Goal: Task Accomplishment & Management: Use online tool/utility

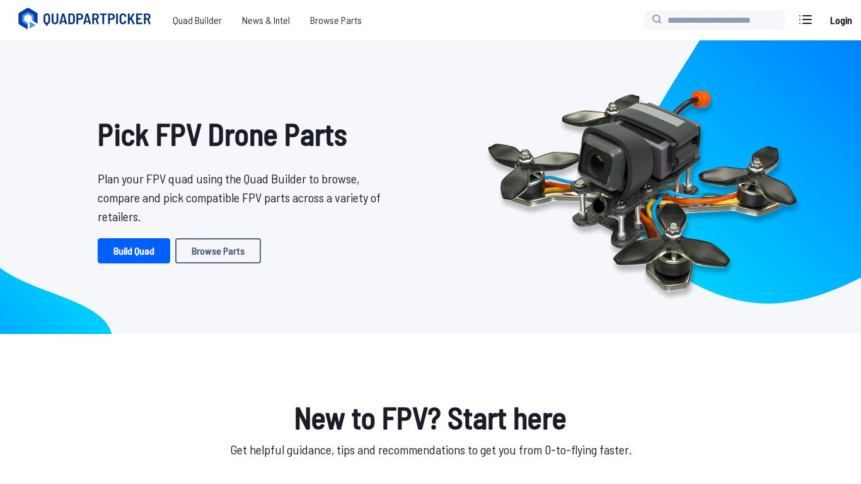
scroll to position [9, 0]
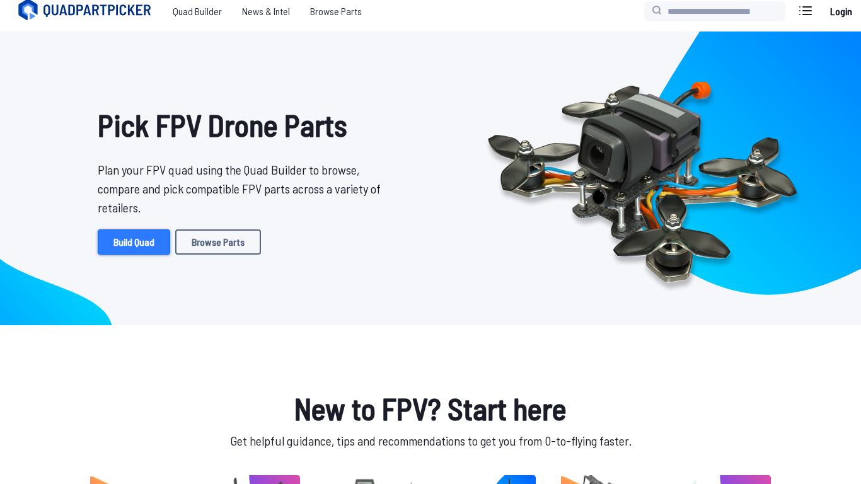
click at [151, 242] on link "Build Quad" at bounding box center [134, 242] width 73 height 25
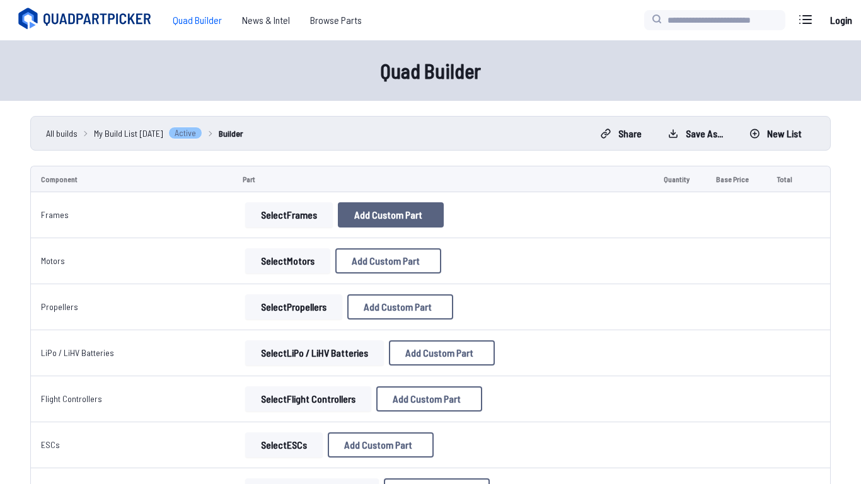
click at [354, 219] on span "Add Custom Part" at bounding box center [388, 215] width 68 height 10
select select "**********"
click at [564, 64] on div "Add Custom Part" at bounding box center [431, 73] width 291 height 42
click at [555, 67] on icon at bounding box center [549, 72] width 11 height 11
click at [261, 206] on button "Select Frames" at bounding box center [289, 214] width 88 height 25
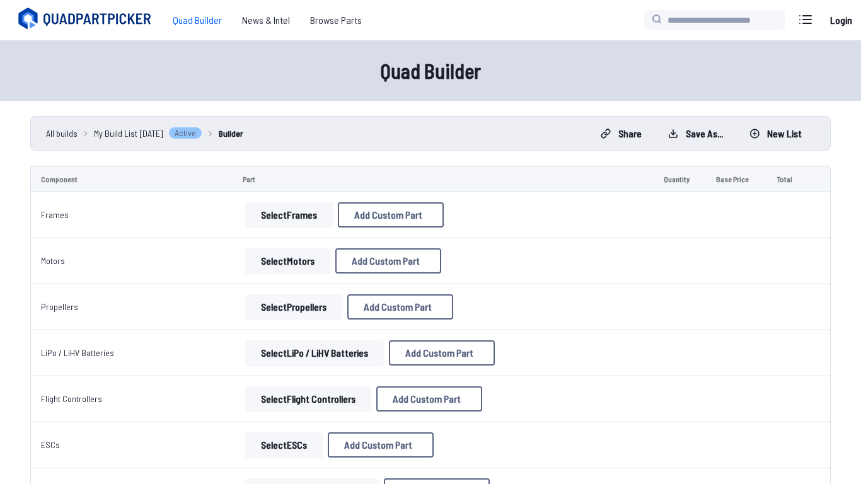
click at [269, 216] on button "Select Frames" at bounding box center [289, 214] width 88 height 25
click at [264, 210] on button "Select Frames" at bounding box center [289, 214] width 88 height 25
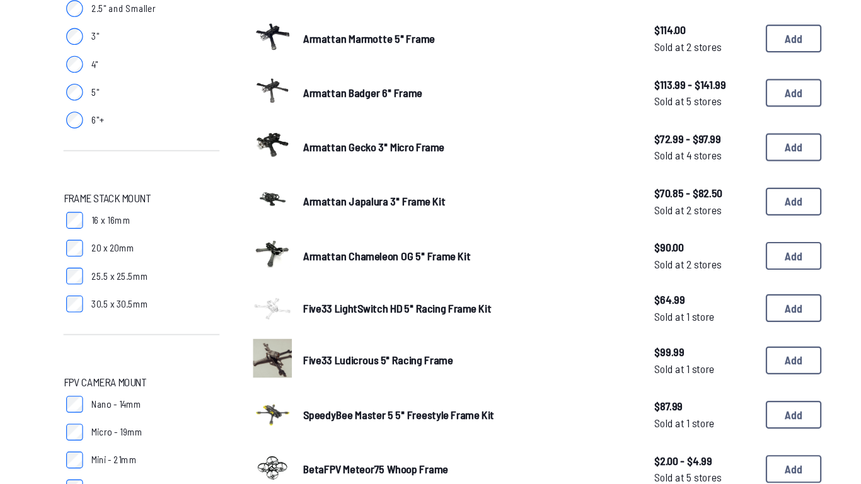
scroll to position [400, 0]
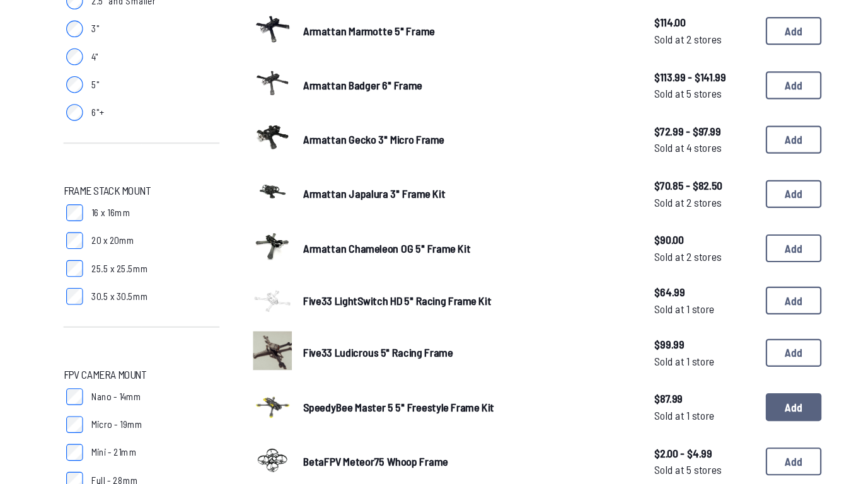
click at [752, 418] on button "Add" at bounding box center [748, 413] width 50 height 25
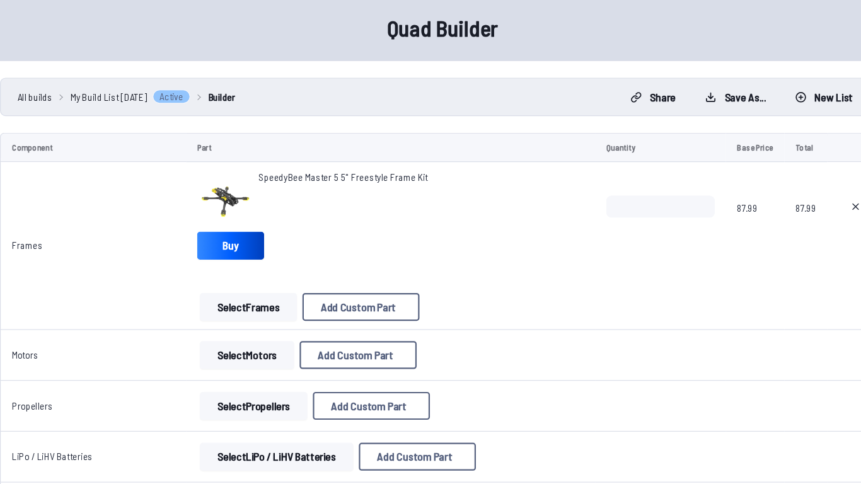
click at [248, 325] on button "Select Frames" at bounding box center [255, 323] width 88 height 25
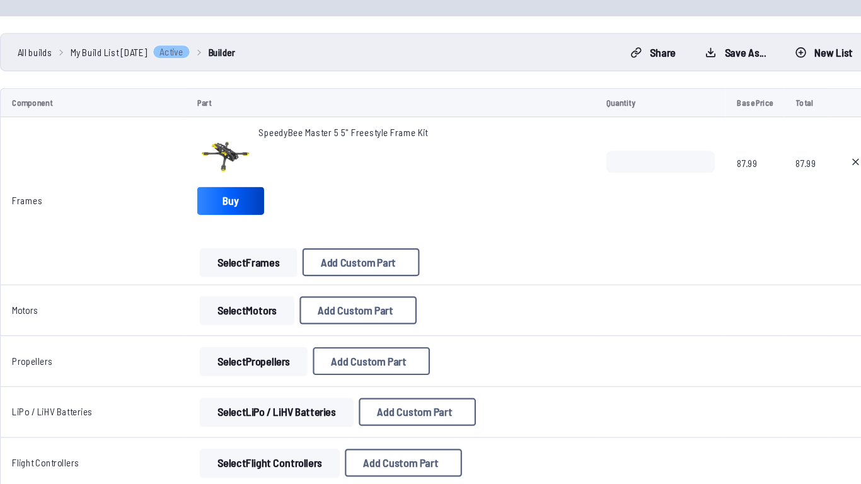
scroll to position [117, 0]
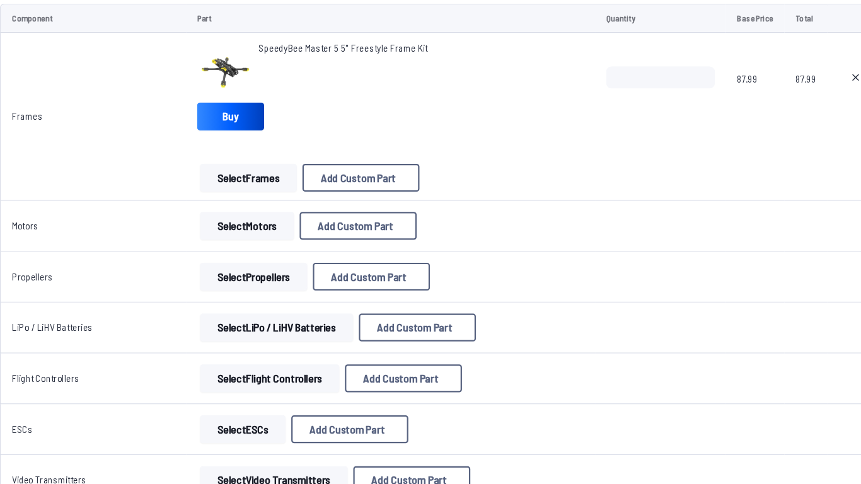
click at [262, 258] on button "Select Motors" at bounding box center [253, 249] width 85 height 25
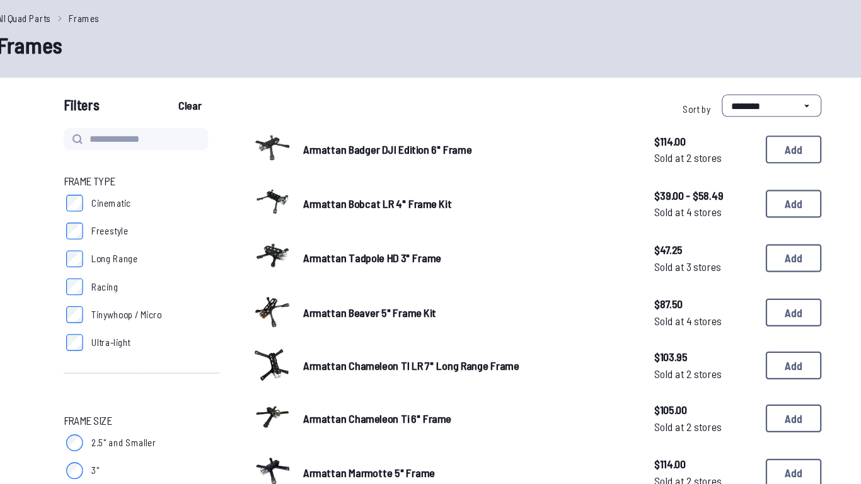
click at [268, 262] on img at bounding box center [276, 277] width 35 height 35
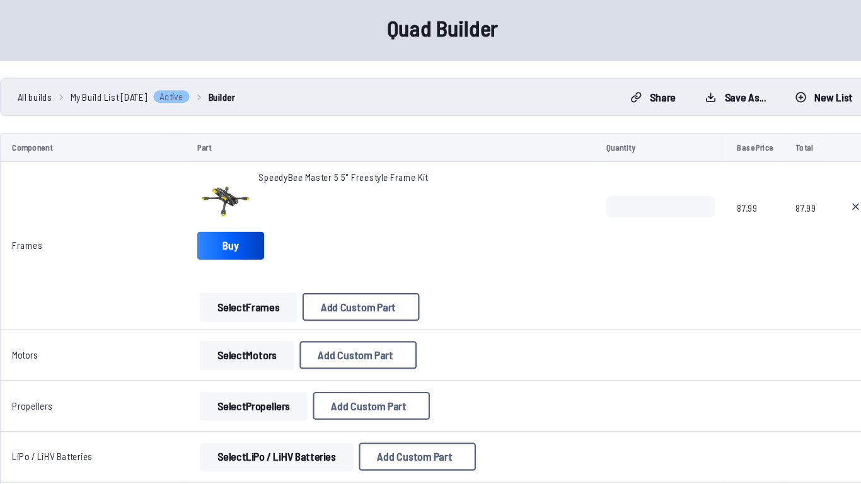
scroll to position [117, 0]
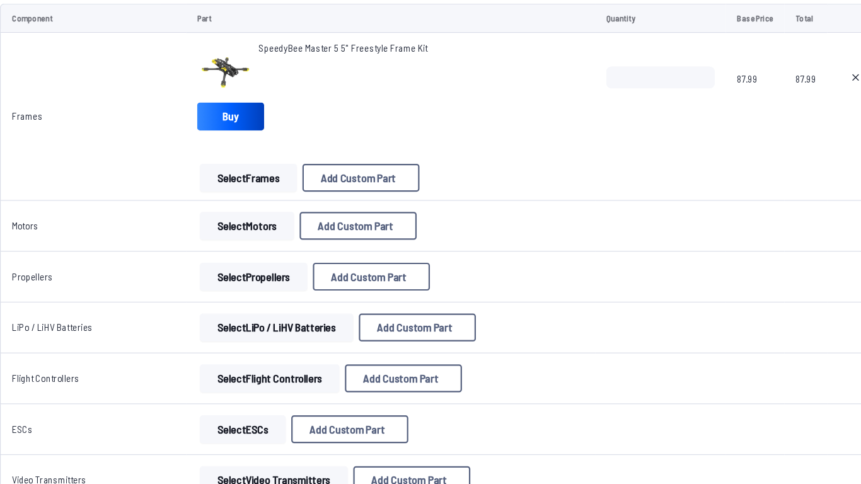
click at [248, 255] on button "Select Motors" at bounding box center [253, 249] width 85 height 25
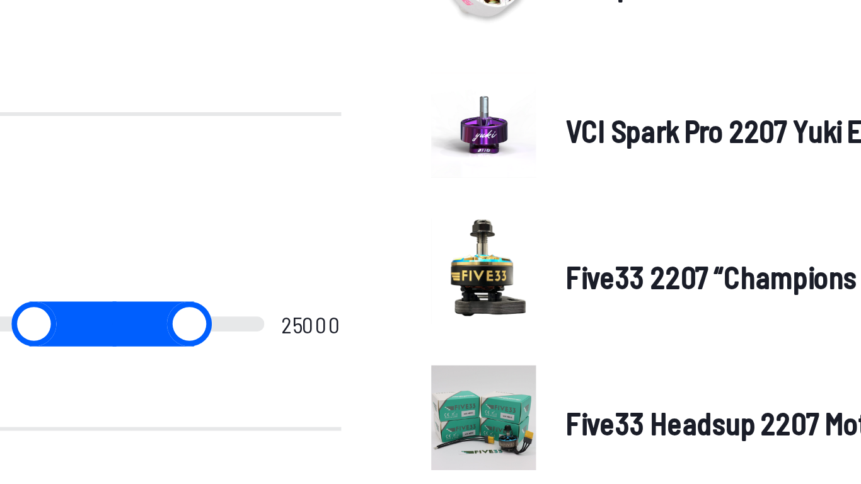
scroll to position [405, 0]
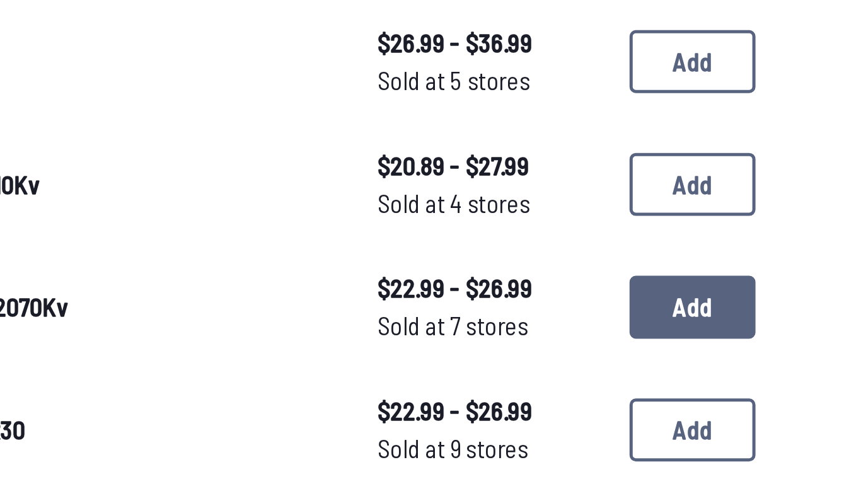
click at [751, 412] on button "Add" at bounding box center [748, 411] width 50 height 25
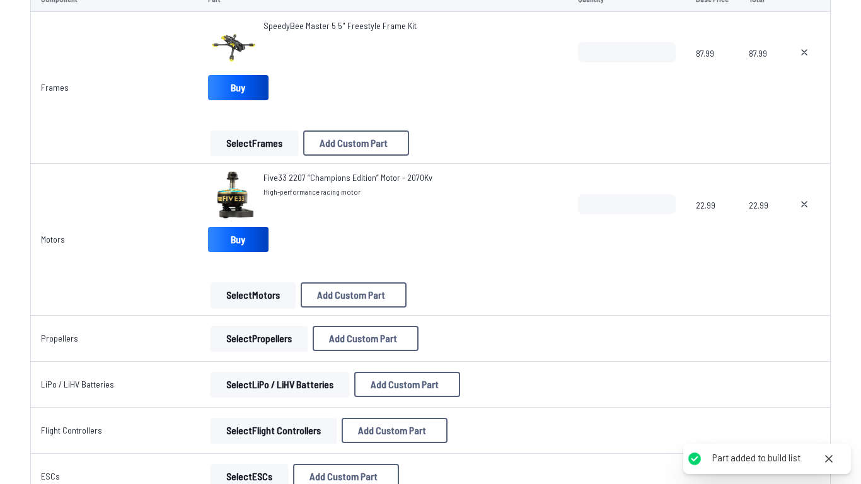
scroll to position [148, 0]
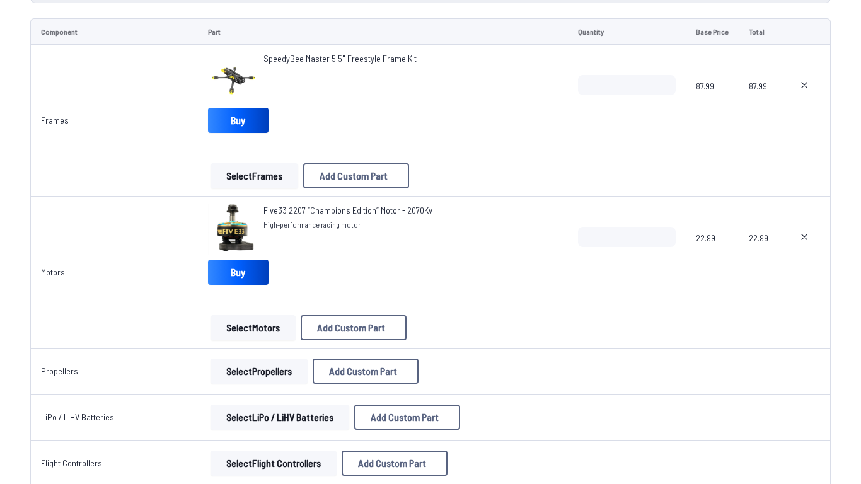
click at [265, 381] on button "Select Propellers" at bounding box center [259, 371] width 97 height 25
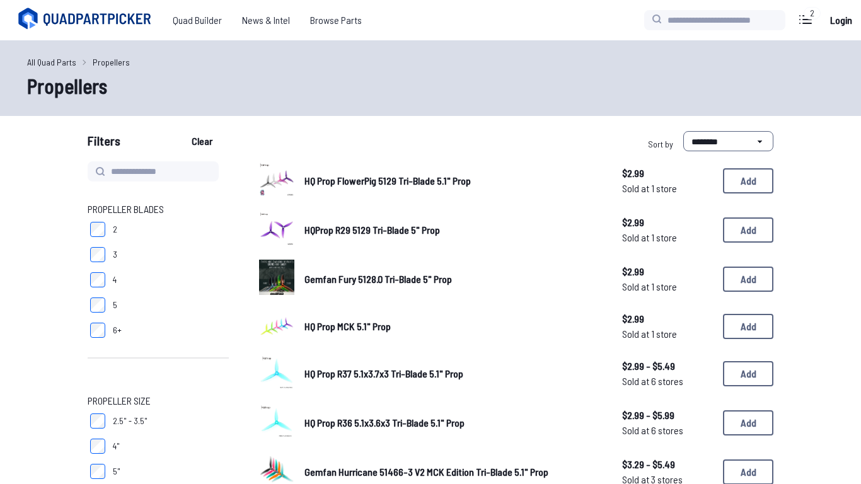
click at [288, 368] on img at bounding box center [276, 371] width 35 height 35
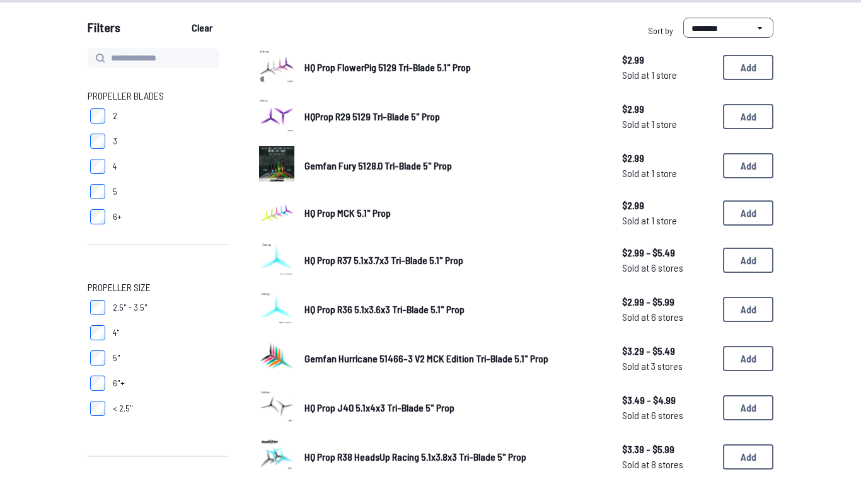
scroll to position [115, 0]
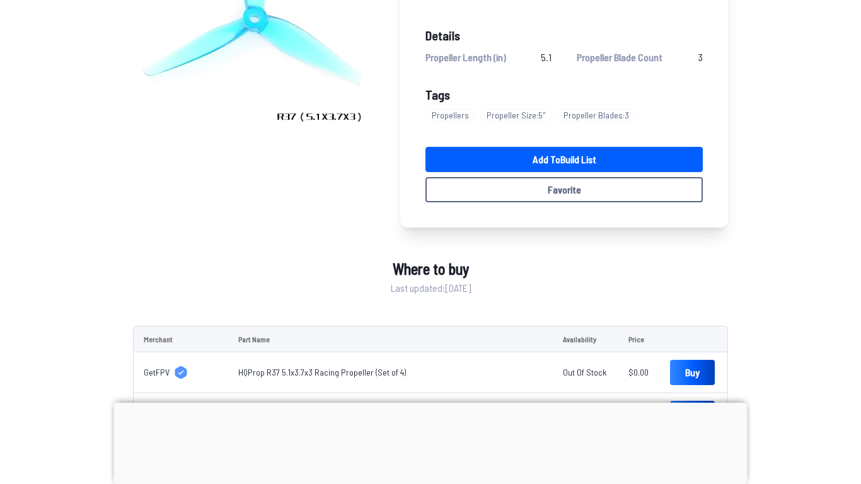
scroll to position [212, 0]
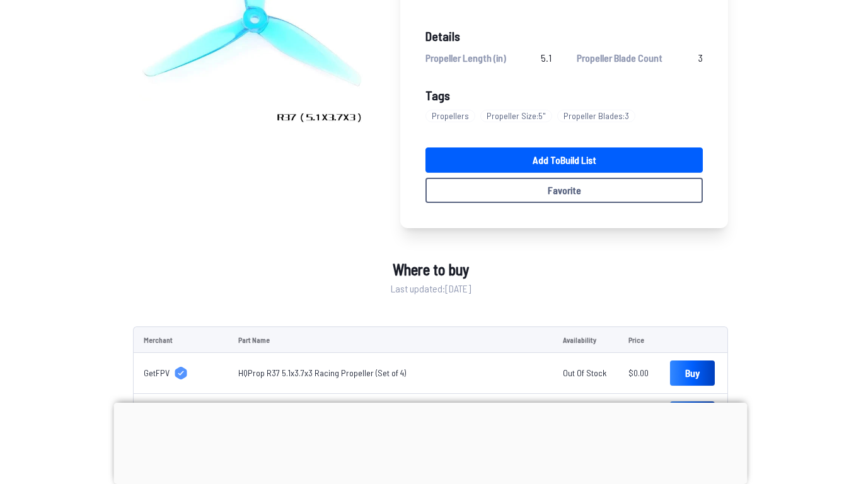
click at [435, 403] on div at bounding box center [431, 403] width 634 height 0
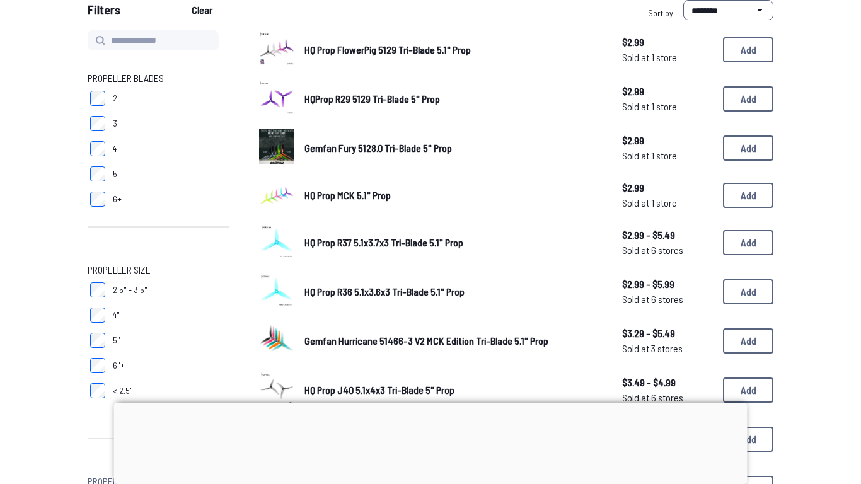
scroll to position [51, 0]
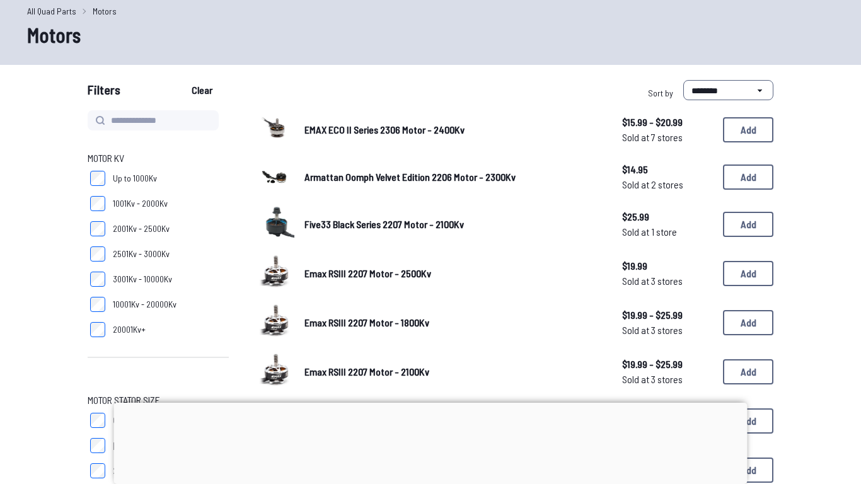
scroll to position [117, 0]
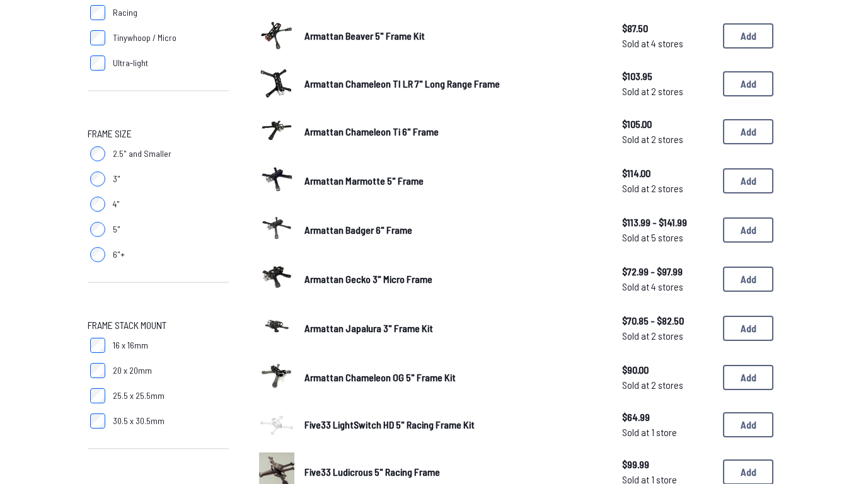
scroll to position [292, 0]
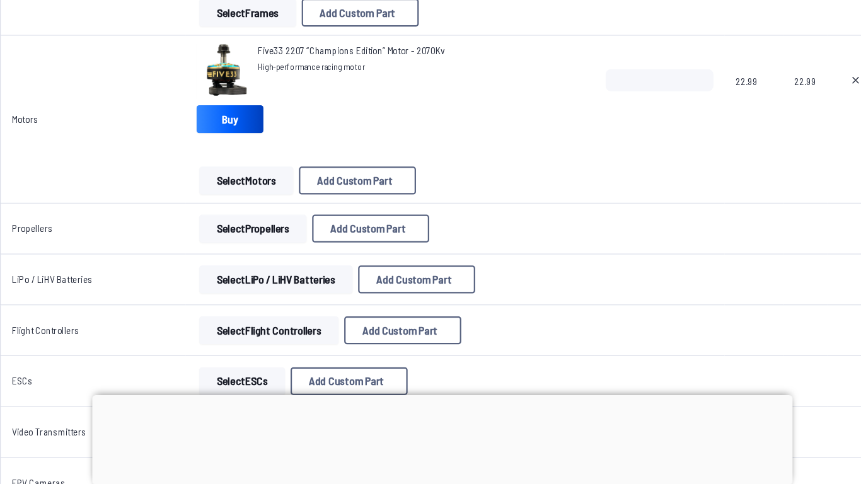
scroll to position [289, 0]
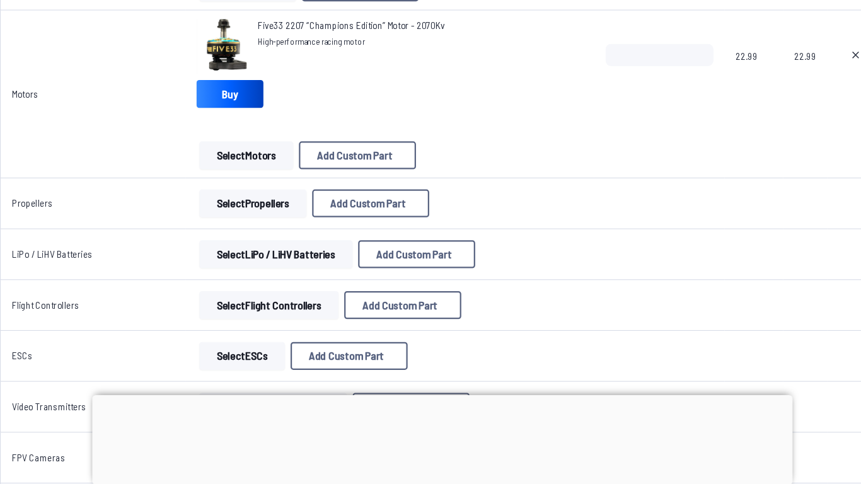
click at [259, 232] on button "Select Propellers" at bounding box center [259, 229] width 97 height 25
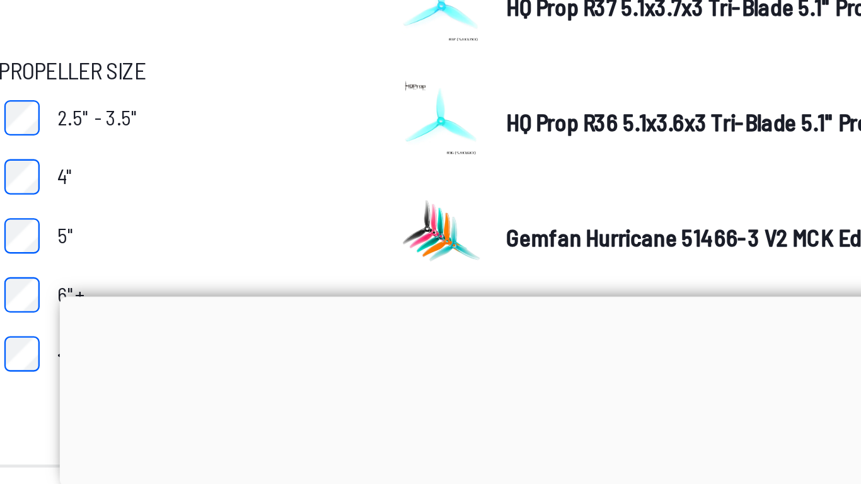
scroll to position [98, 0]
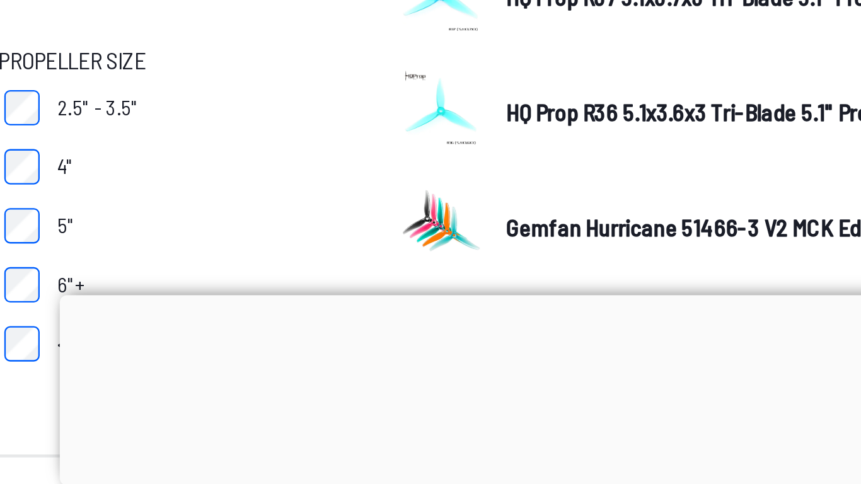
click at [421, 403] on div at bounding box center [431, 403] width 634 height 0
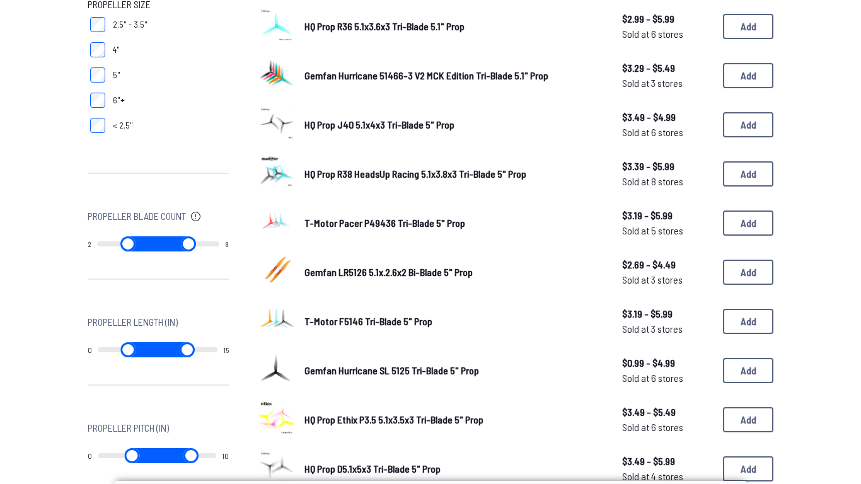
scroll to position [377, 0]
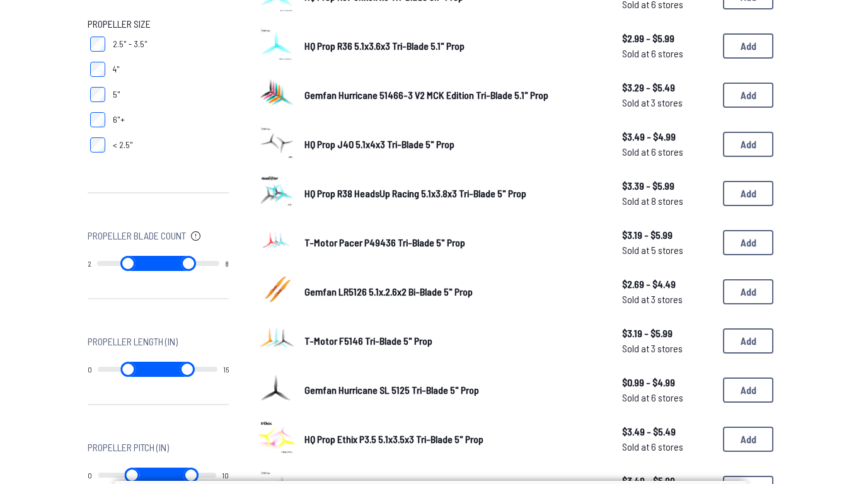
click at [277, 347] on img at bounding box center [276, 339] width 35 height 35
click at [763, 344] on button "Add" at bounding box center [748, 341] width 50 height 25
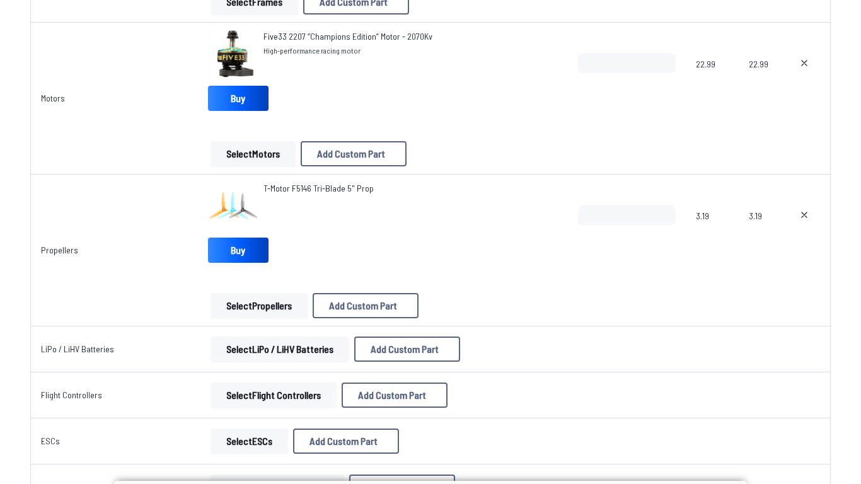
scroll to position [322, 0]
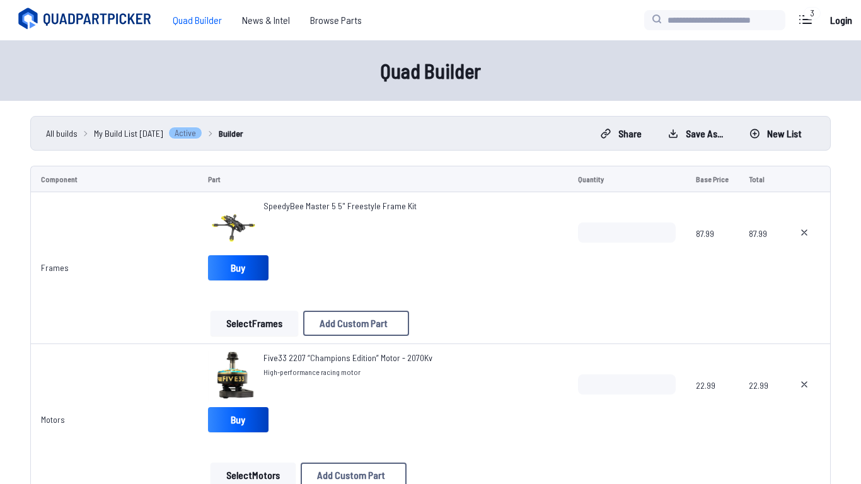
scroll to position [322, 0]
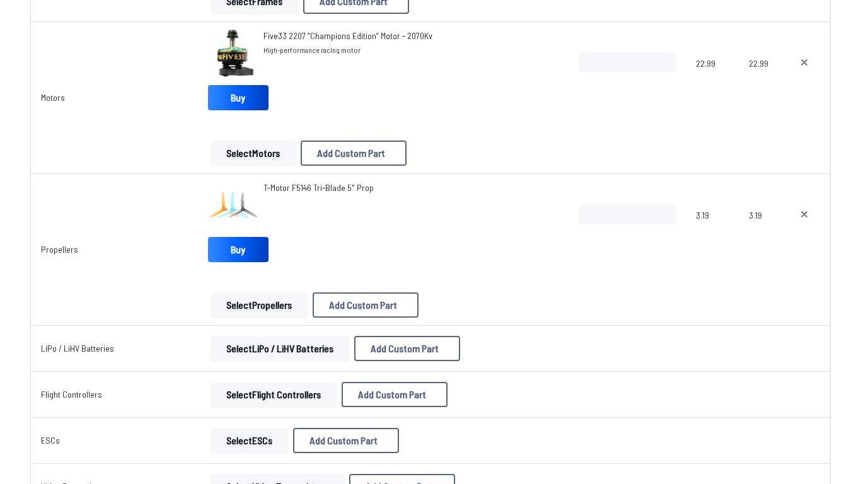
click at [299, 349] on button "Select LiPo / LiHV Batteries" at bounding box center [280, 348] width 139 height 25
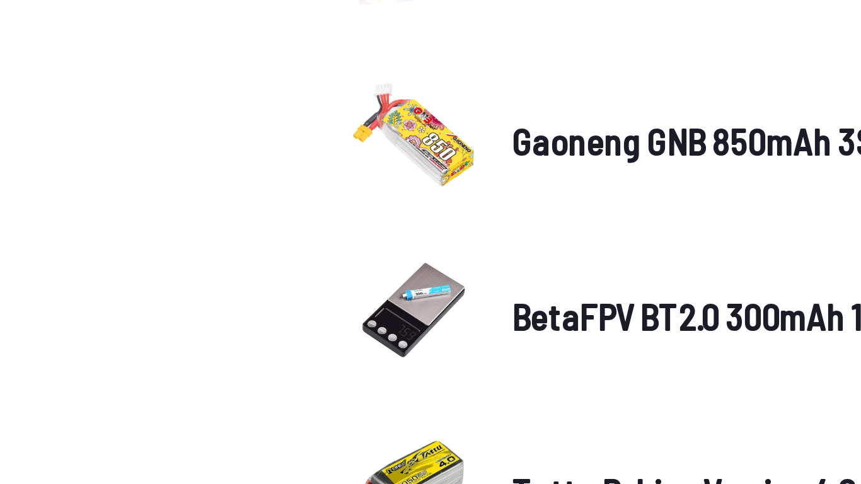
scroll to position [238, 0]
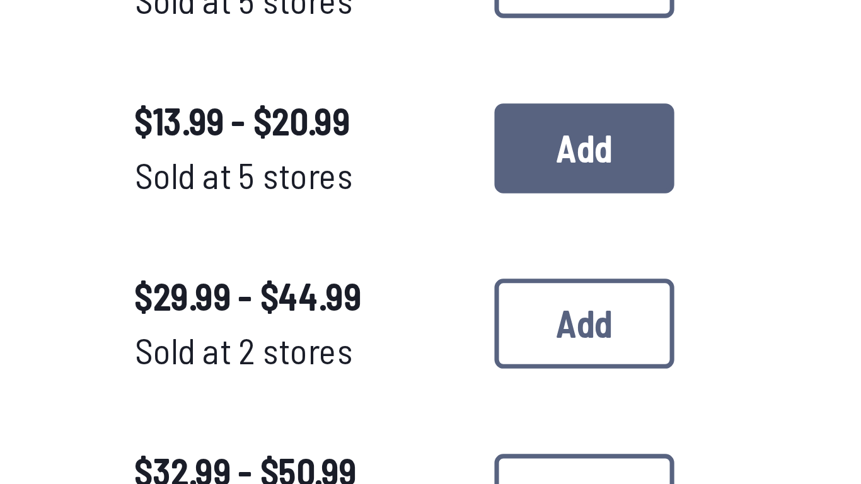
click at [756, 46] on button "Add" at bounding box center [748, 41] width 50 height 25
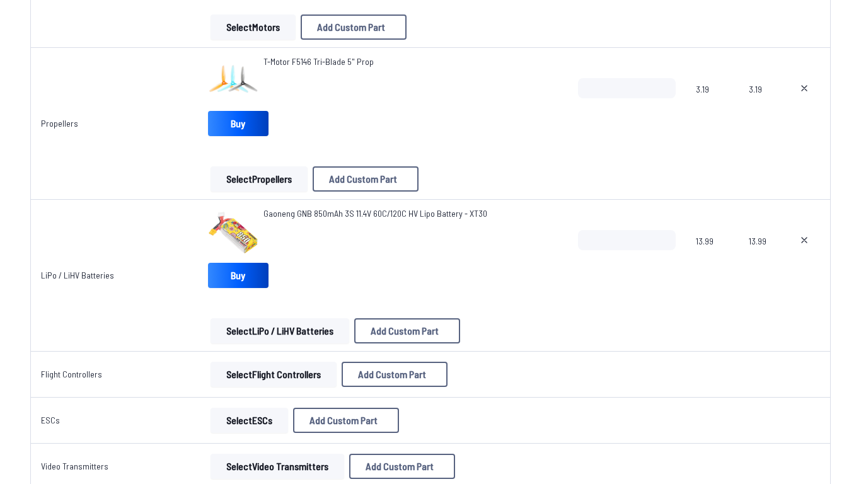
scroll to position [450, 0]
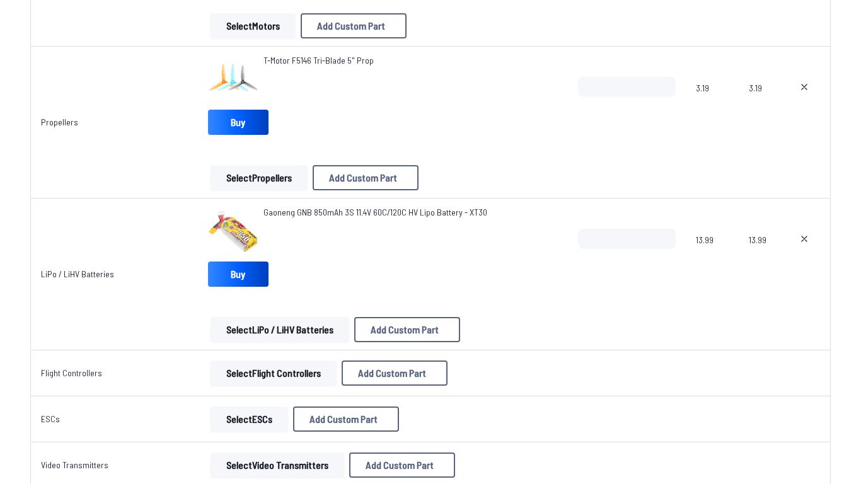
click at [288, 378] on button "Select Flight Controllers" at bounding box center [274, 373] width 126 height 25
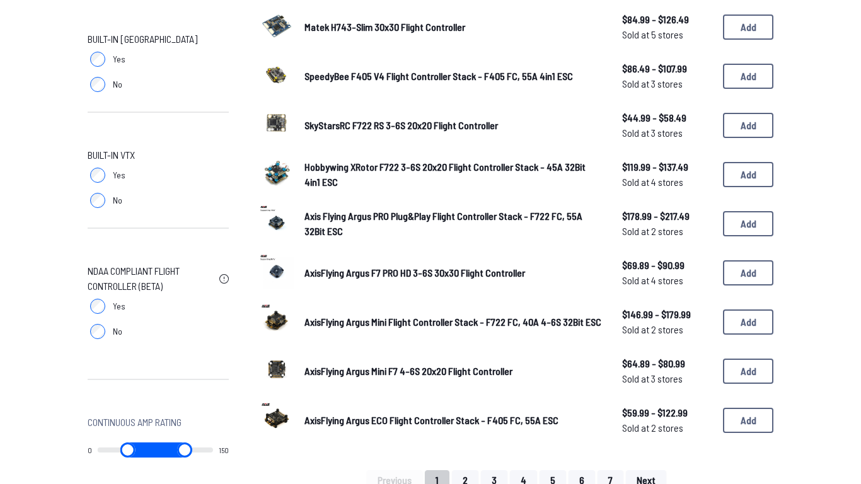
scroll to position [694, 0]
click at [278, 189] on img at bounding box center [276, 173] width 35 height 35
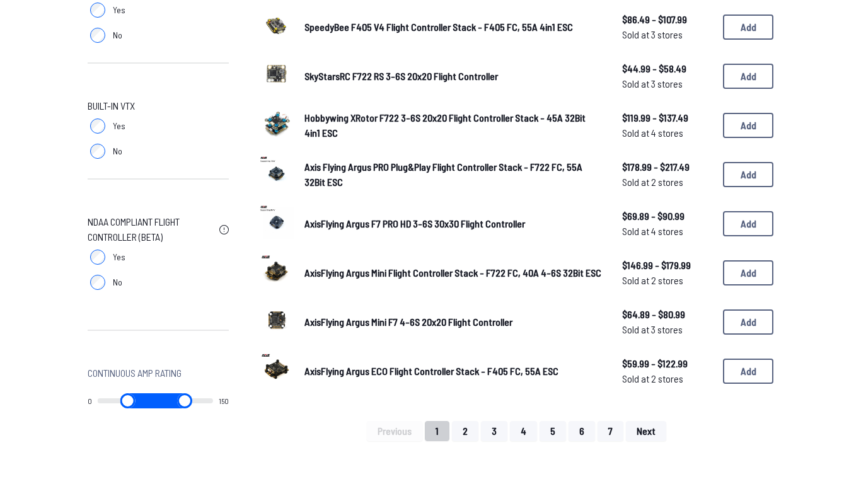
scroll to position [745, 0]
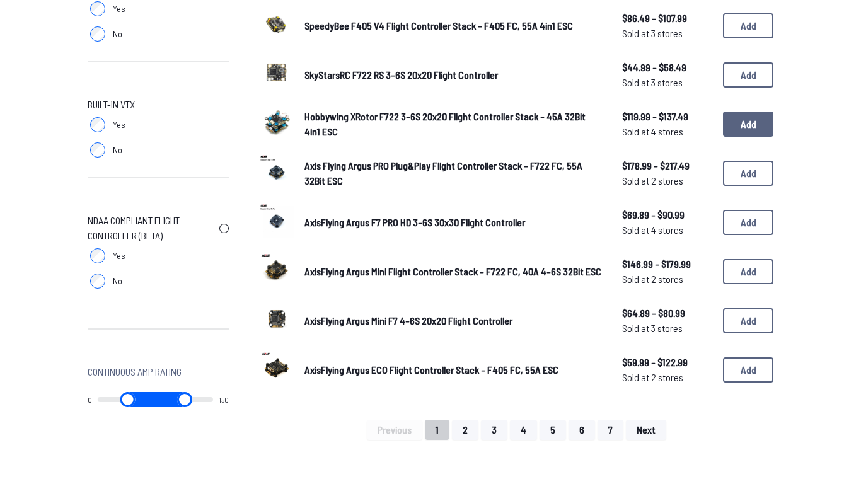
click at [750, 122] on button "Add" at bounding box center [748, 124] width 50 height 25
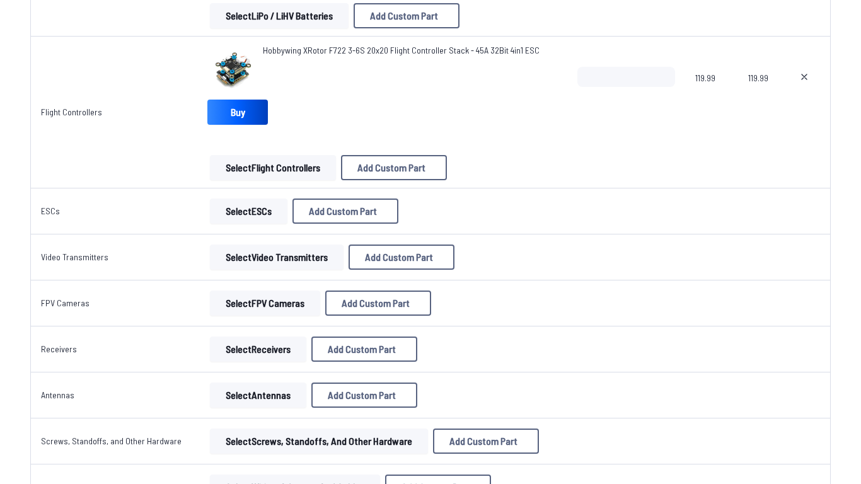
scroll to position [770, 0]
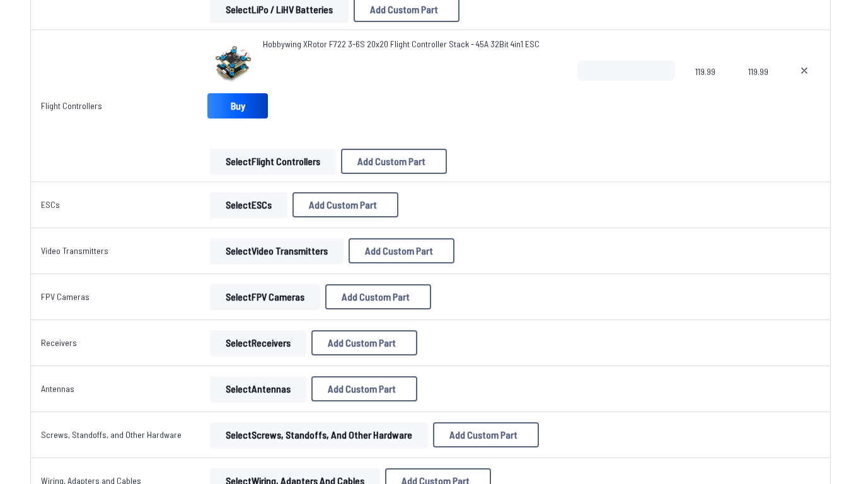
click at [246, 204] on button "Select ESCs" at bounding box center [249, 204] width 78 height 25
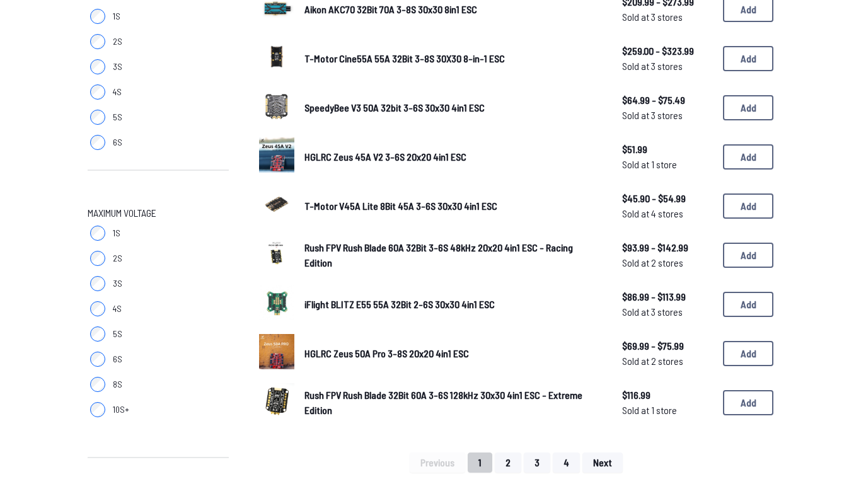
scroll to position [718, 0]
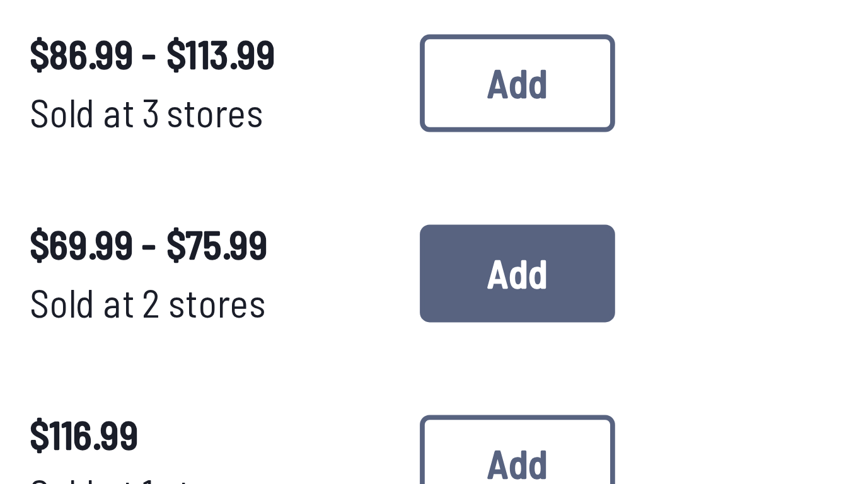
click at [762, 351] on button "Add" at bounding box center [748, 348] width 50 height 25
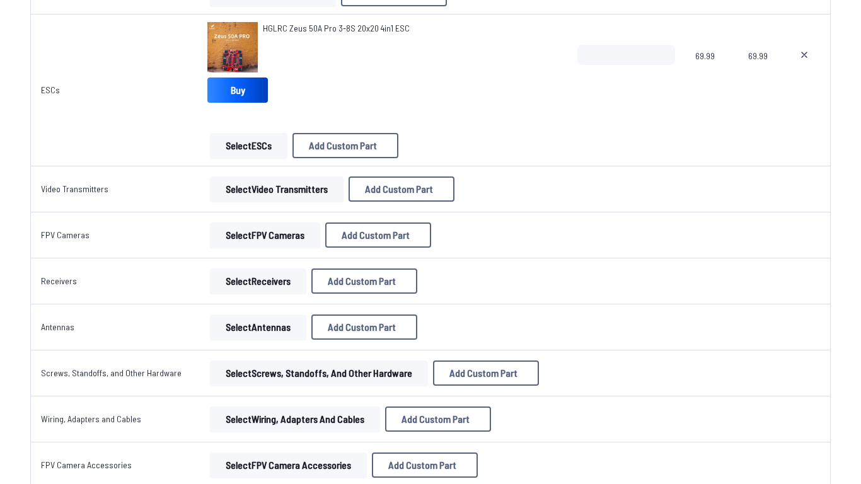
scroll to position [939, 0]
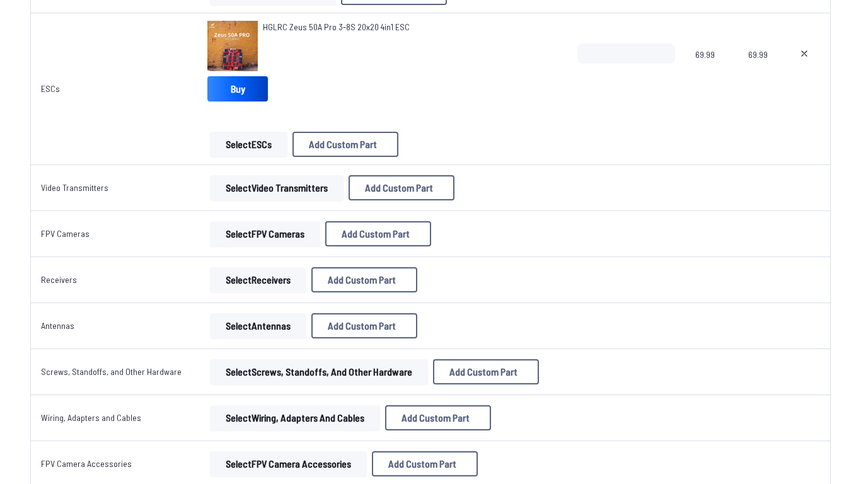
click at [300, 199] on button "Select Video Transmitters" at bounding box center [277, 187] width 134 height 25
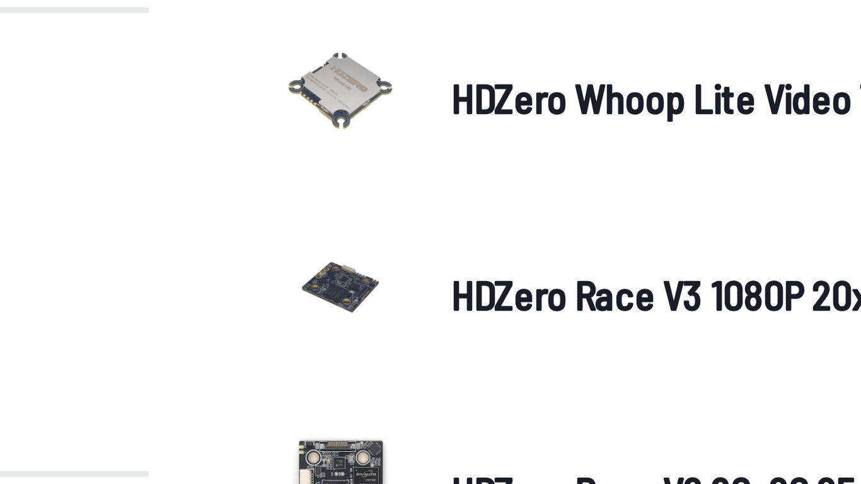
scroll to position [185, 0]
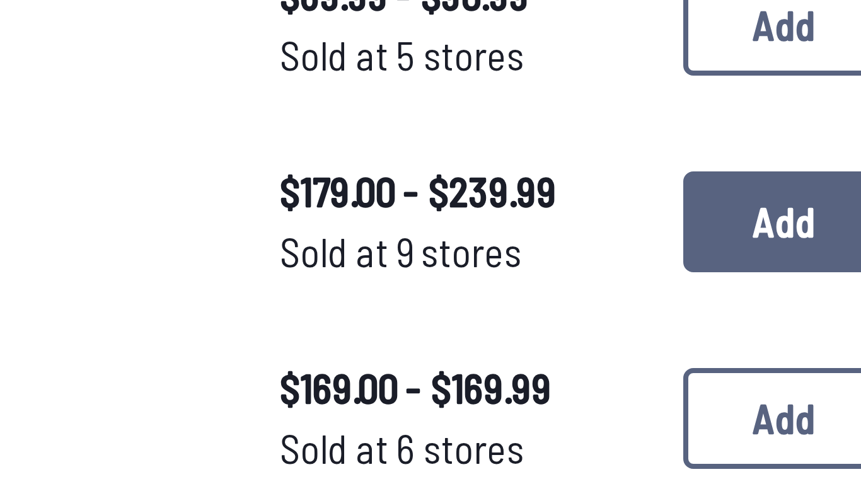
click at [743, 240] on button "Add" at bounding box center [748, 238] width 50 height 25
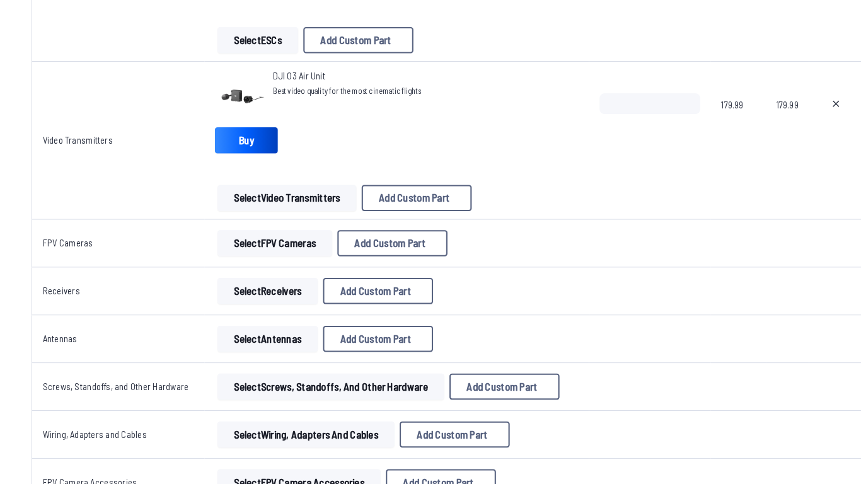
scroll to position [1028, 0]
click at [299, 257] on button "Select FPV Cameras" at bounding box center [264, 250] width 110 height 25
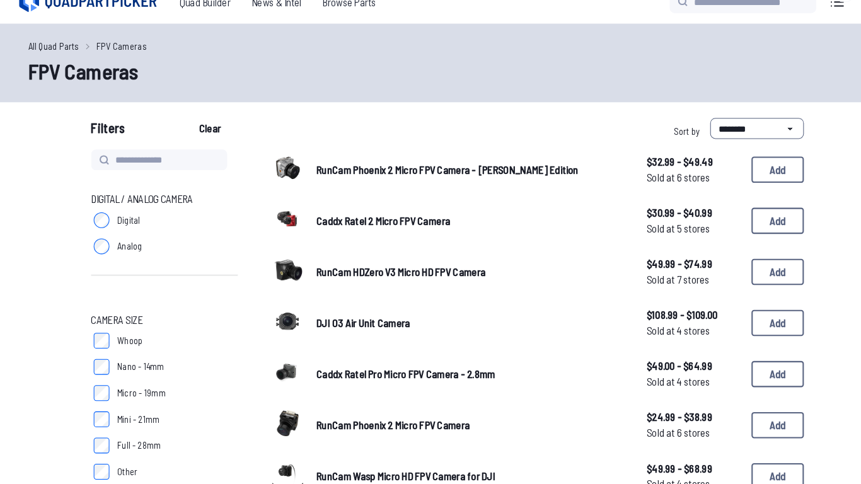
scroll to position [4, 0]
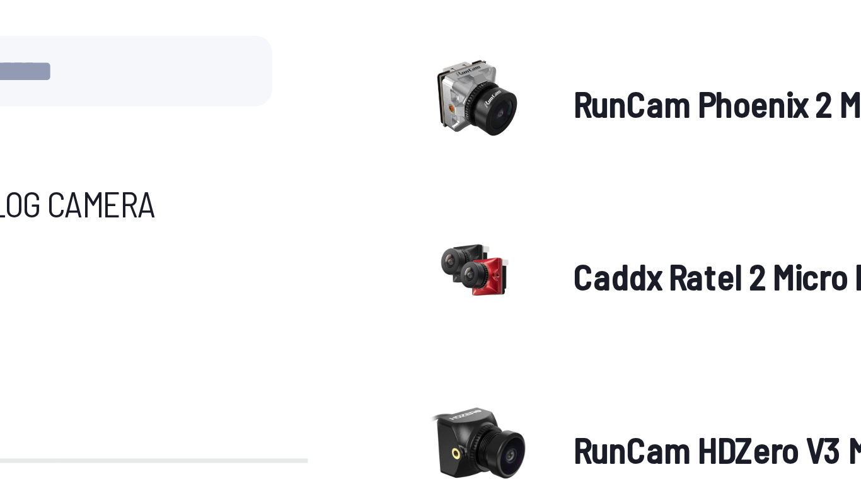
click at [283, 224] on img at bounding box center [276, 224] width 35 height 35
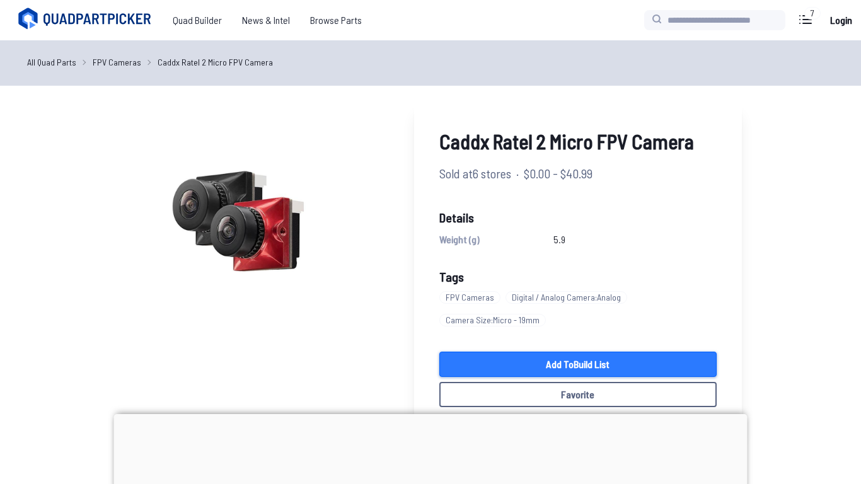
click at [634, 366] on link "Add to Build List" at bounding box center [578, 364] width 277 height 25
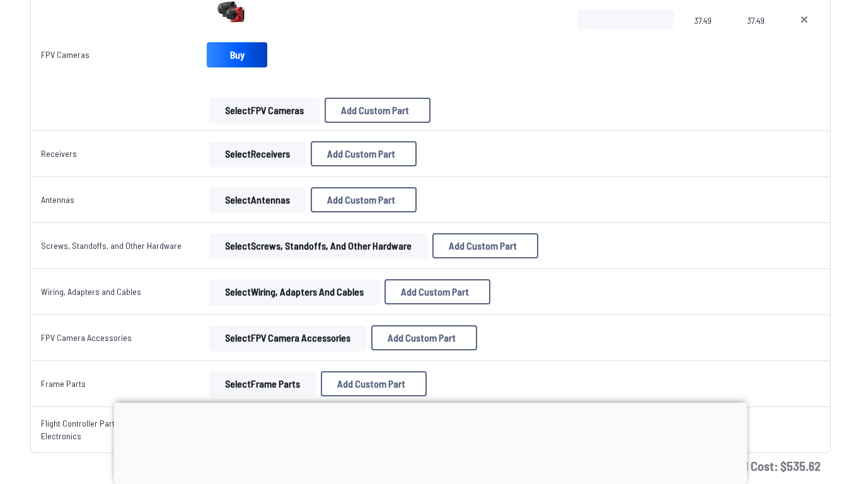
scroll to position [1282, 0]
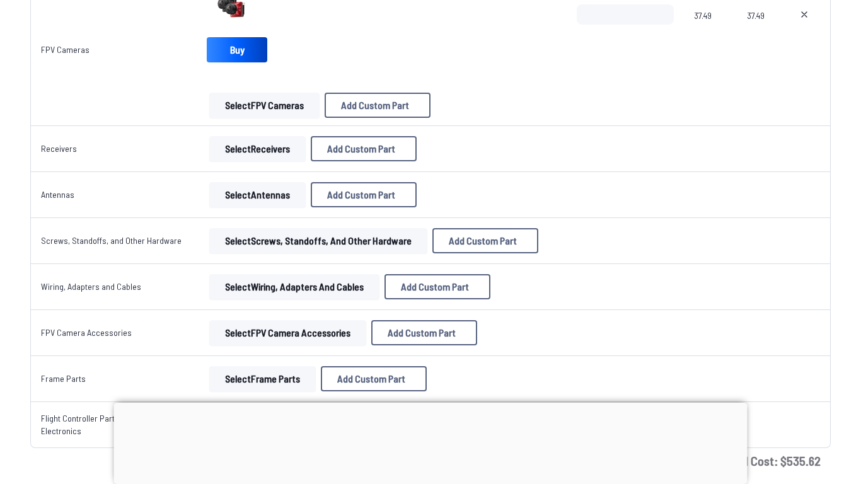
click at [277, 160] on button "Select Receivers" at bounding box center [257, 148] width 96 height 25
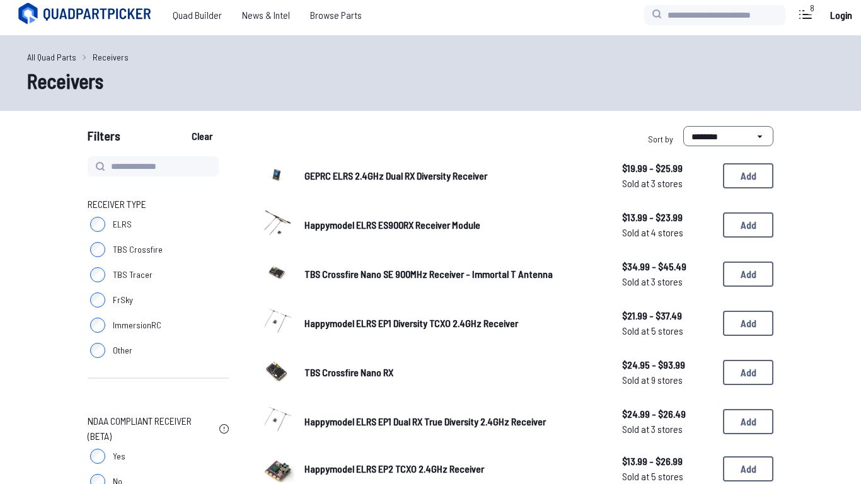
scroll to position [1, 0]
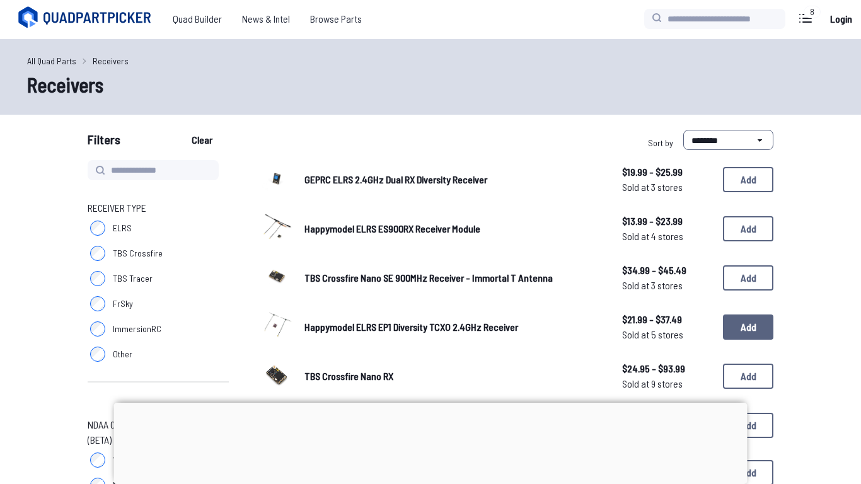
click at [745, 321] on button "Add" at bounding box center [748, 327] width 50 height 25
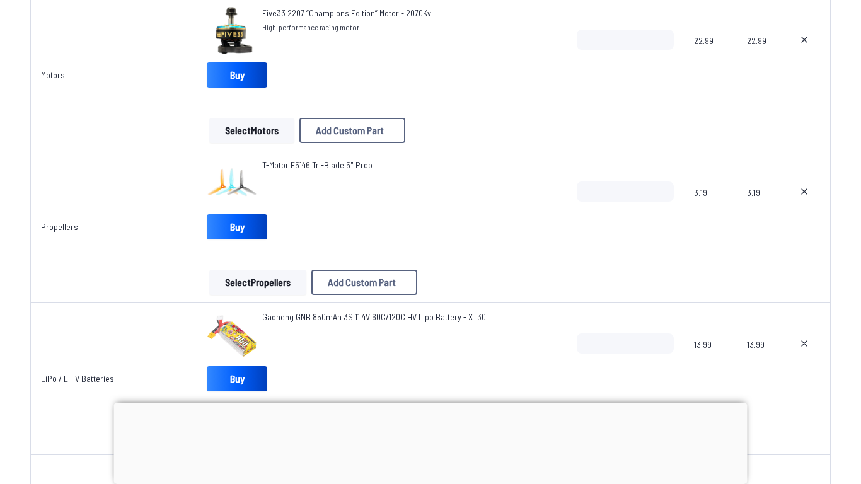
scroll to position [346, 0]
click at [431, 403] on div at bounding box center [431, 403] width 634 height 0
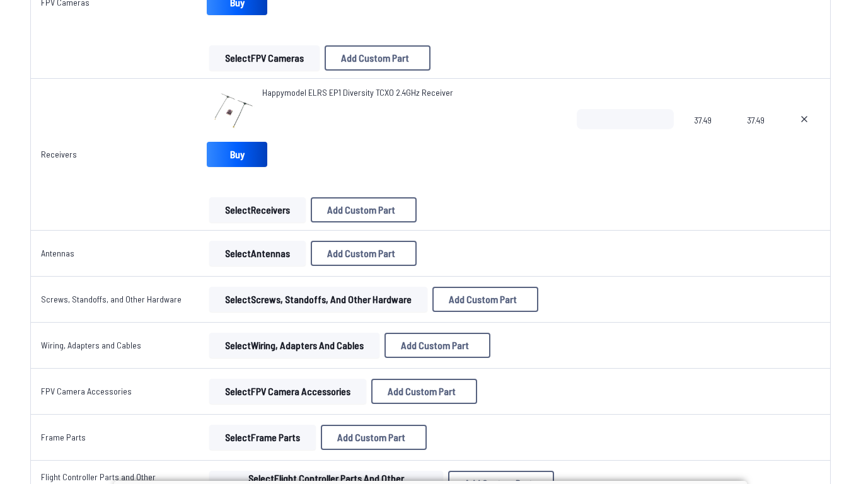
scroll to position [1332, 0]
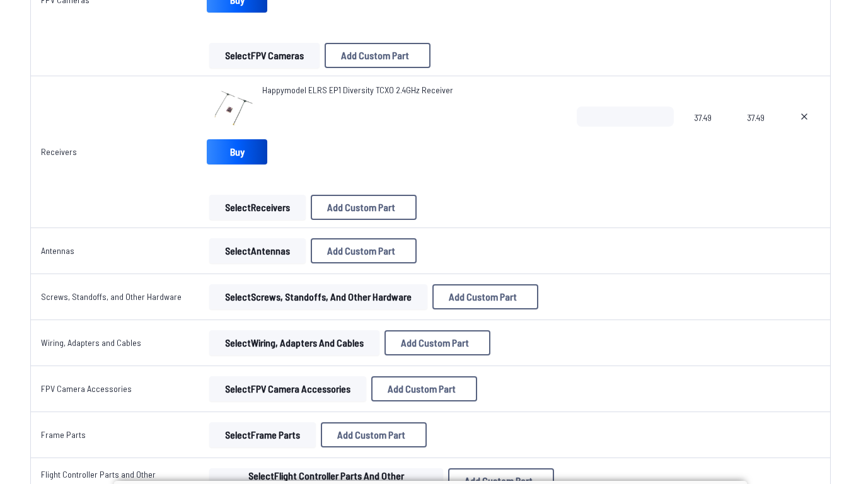
click at [267, 252] on button "Select Antennas" at bounding box center [257, 250] width 96 height 25
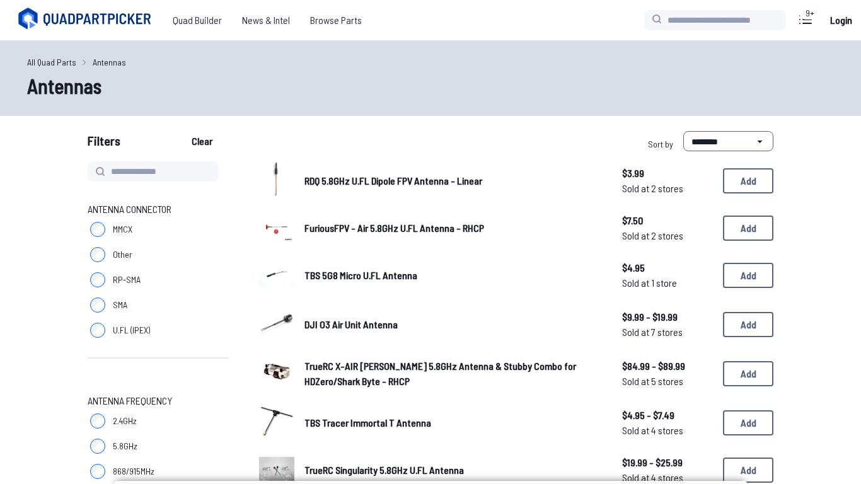
scroll to position [4, 0]
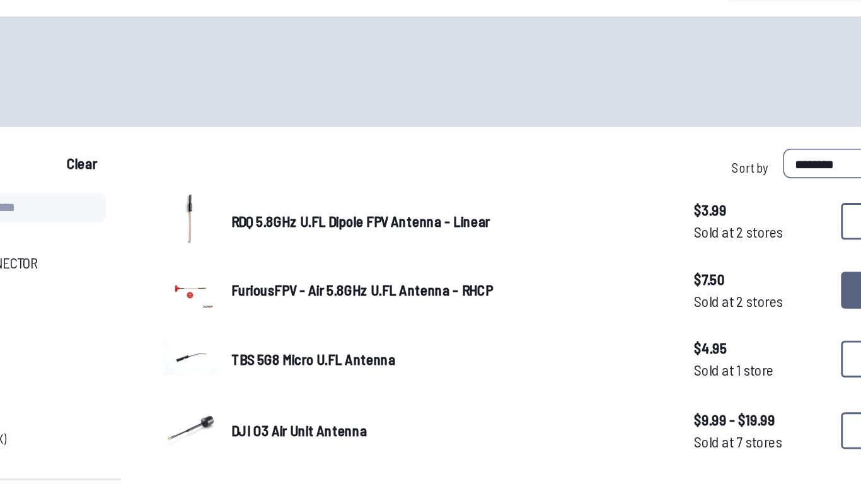
click at [724, 223] on button "Add" at bounding box center [748, 223] width 50 height 25
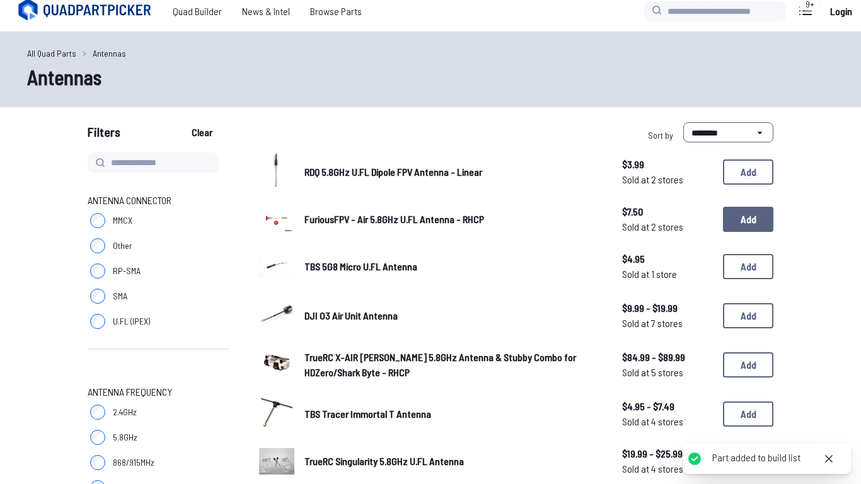
scroll to position [13, 0]
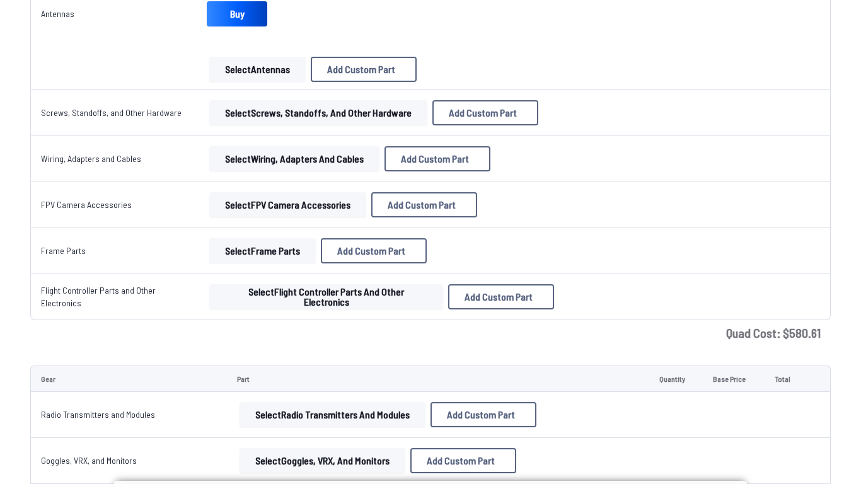
scroll to position [1621, 0]
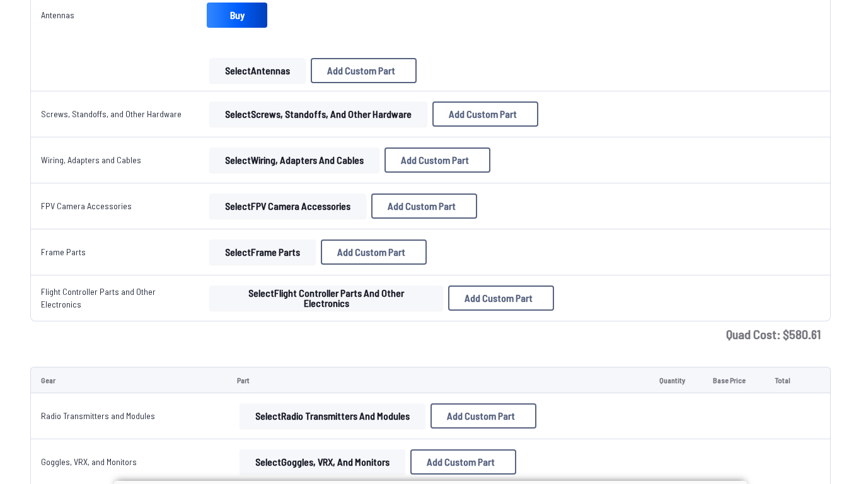
click at [377, 114] on button "Select Screws, Standoffs, and Other Hardware" at bounding box center [318, 114] width 218 height 25
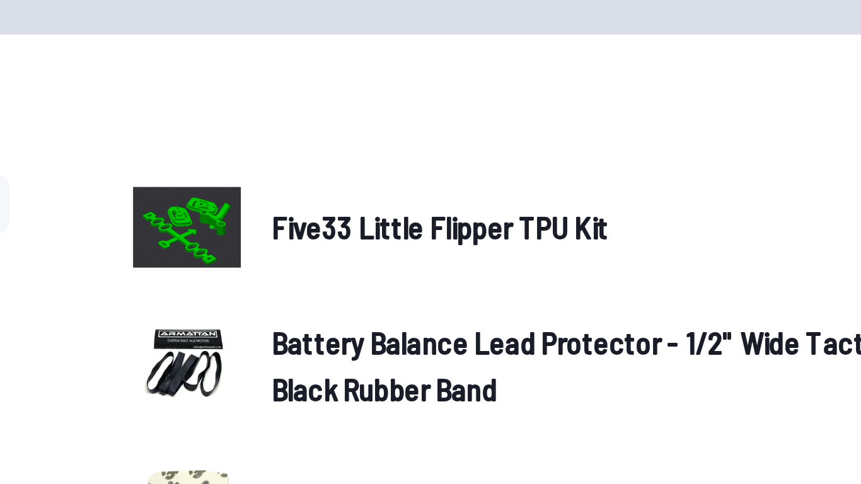
click at [288, 181] on img at bounding box center [276, 179] width 35 height 26
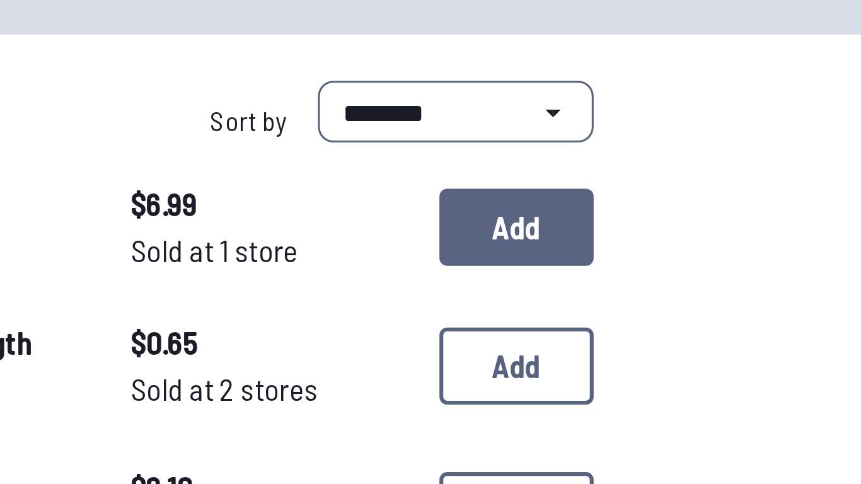
click at [745, 180] on button "Add" at bounding box center [748, 178] width 50 height 25
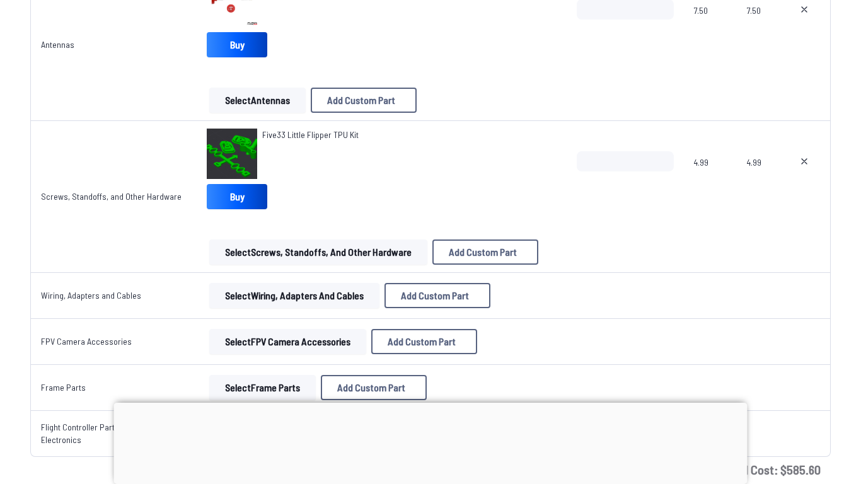
scroll to position [1590, 0]
click at [337, 288] on button "Select Wiring, Adapters and Cables" at bounding box center [294, 296] width 170 height 25
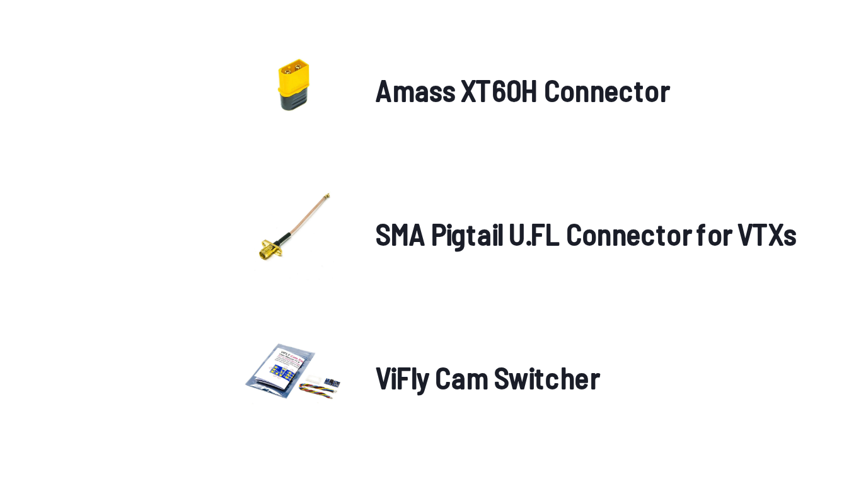
click at [281, 230] on img at bounding box center [276, 228] width 35 height 35
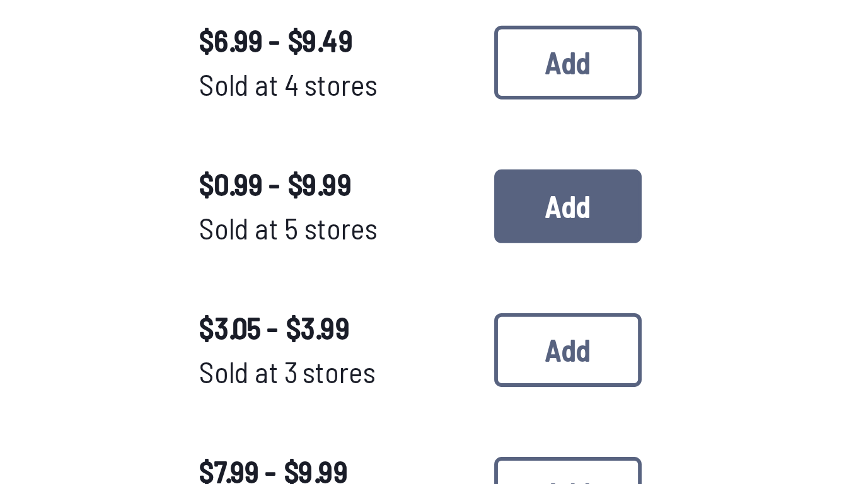
click at [755, 232] on button "Add" at bounding box center [748, 230] width 50 height 25
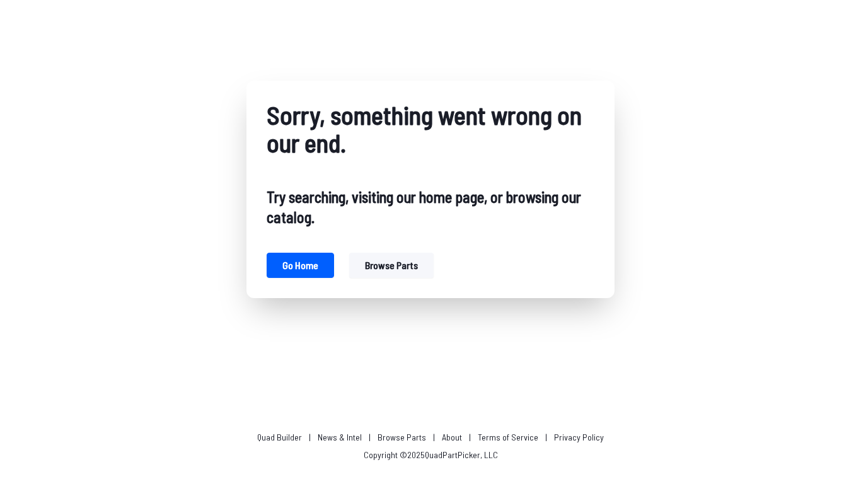
click at [409, 271] on button "Browse parts" at bounding box center [391, 265] width 85 height 25
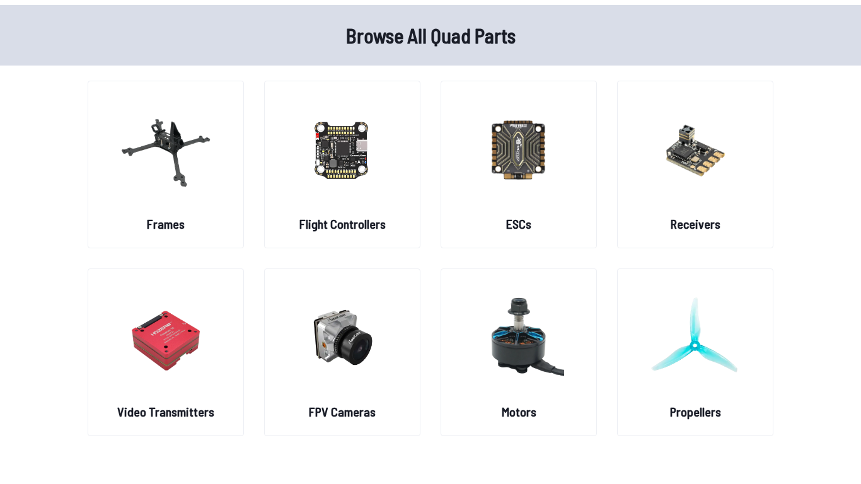
scroll to position [38, 0]
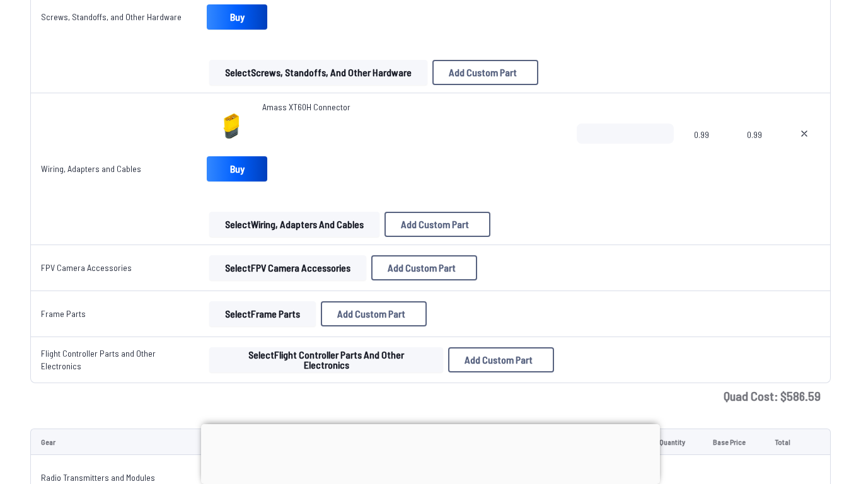
scroll to position [1776, 0]
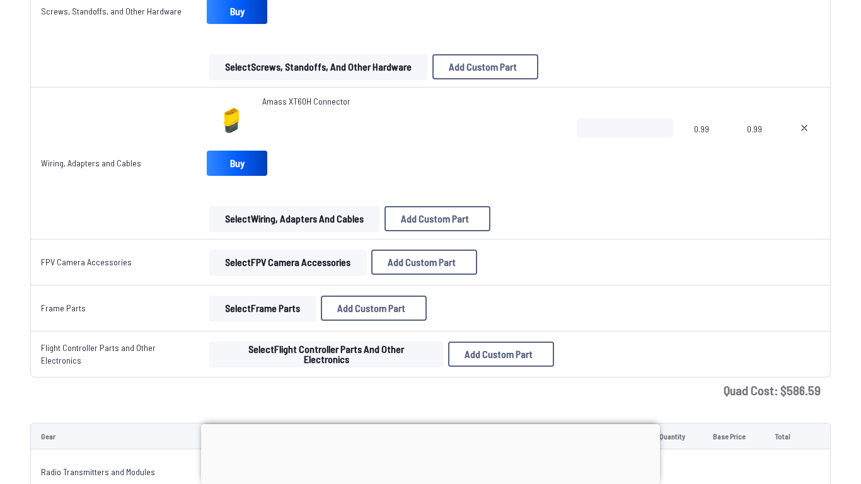
click at [281, 262] on button "Select FPV Camera Accessories" at bounding box center [287, 262] width 157 height 25
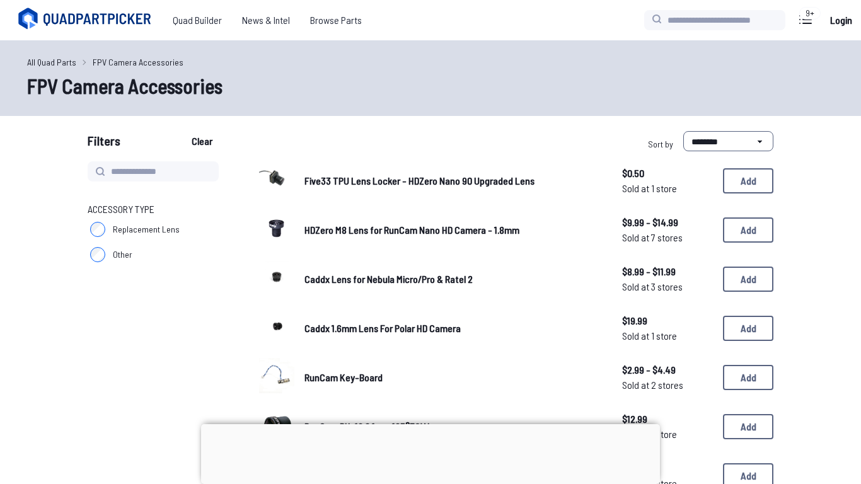
scroll to position [7, 0]
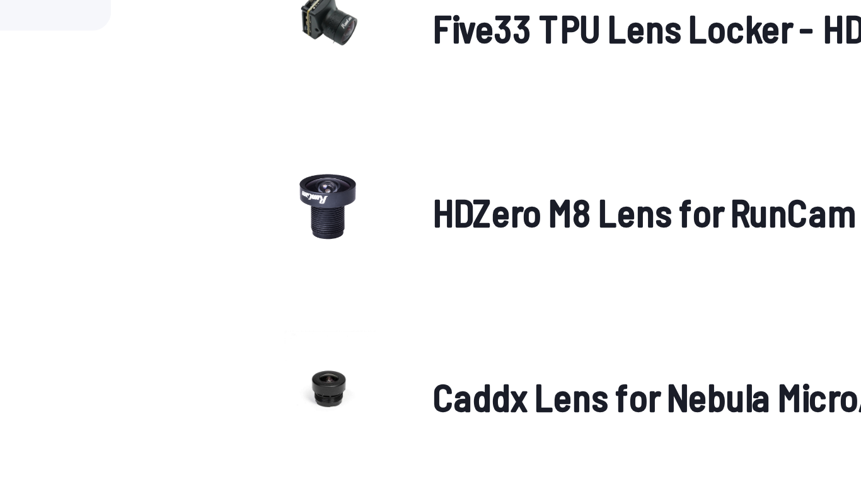
click at [275, 228] on img at bounding box center [276, 221] width 35 height 35
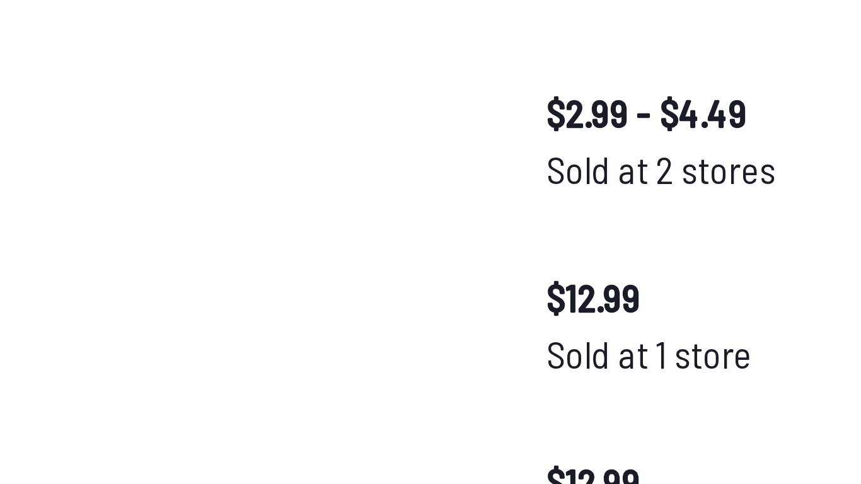
scroll to position [161, 0]
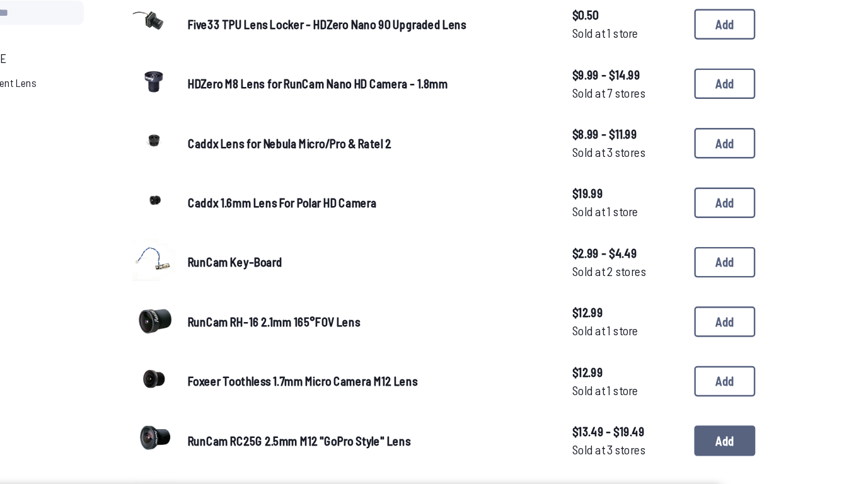
click at [747, 364] on button "Add" at bounding box center [748, 364] width 50 height 25
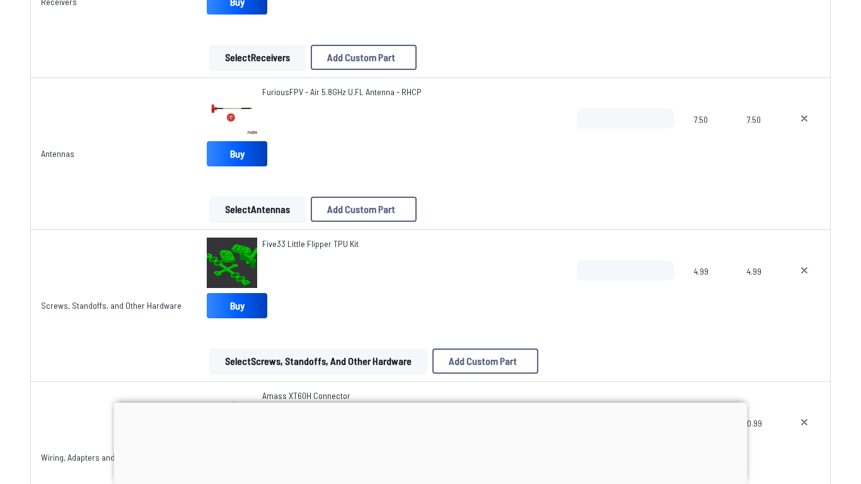
click at [431, 403] on div at bounding box center [431, 403] width 634 height 0
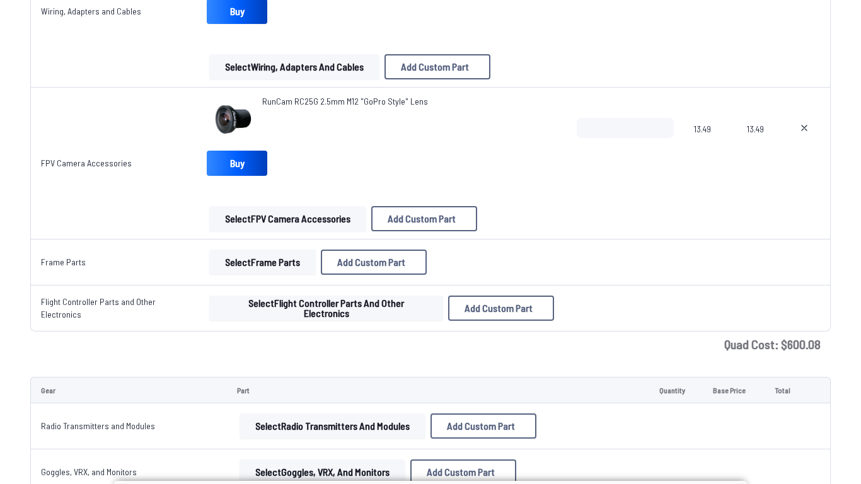
scroll to position [1929, 0]
click at [282, 261] on button "Select Frame Parts" at bounding box center [262, 261] width 107 height 25
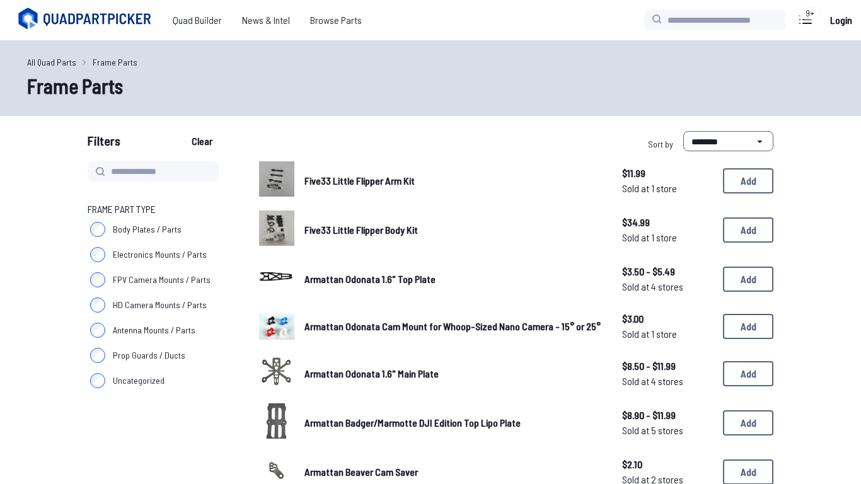
scroll to position [1, 0]
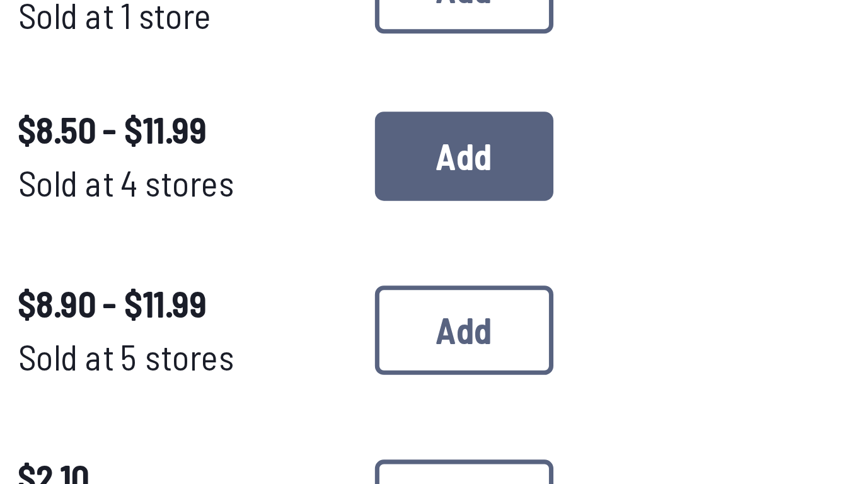
click at [741, 376] on button "Add" at bounding box center [748, 373] width 50 height 25
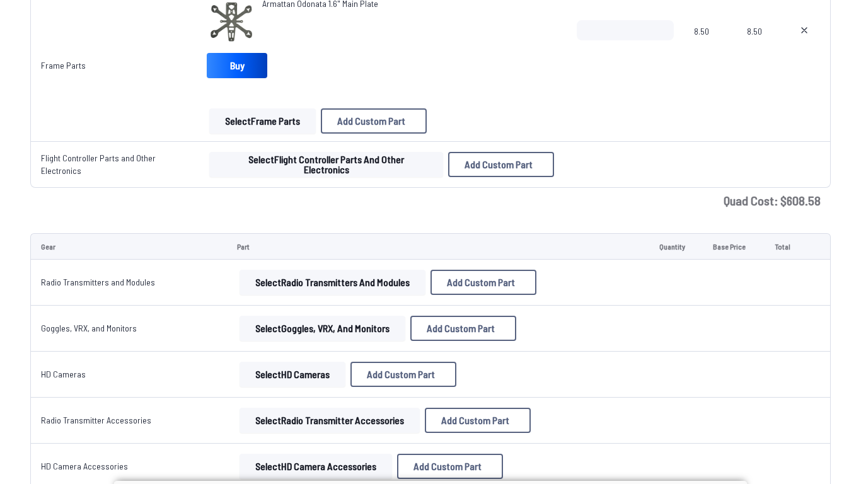
scroll to position [2179, 0]
click at [392, 163] on button "Select Flight Controller Parts and Other Electronics" at bounding box center [326, 163] width 234 height 25
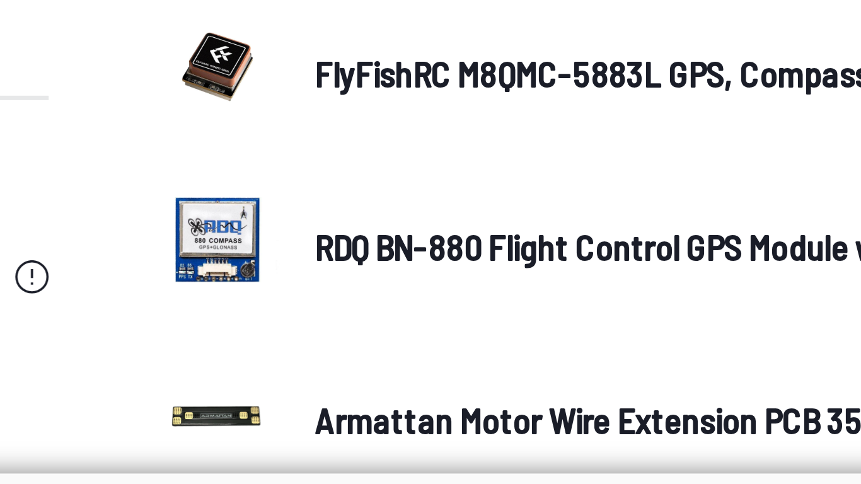
scroll to position [60, 0]
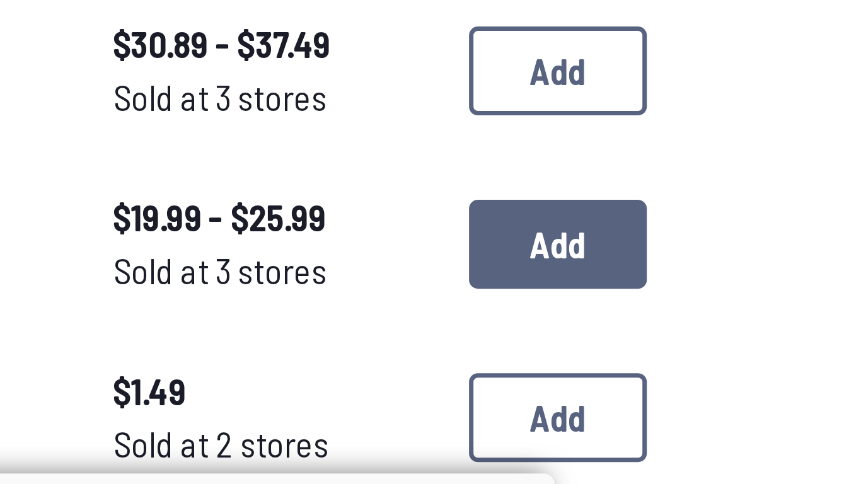
click at [757, 416] on button "Add" at bounding box center [748, 416] width 50 height 25
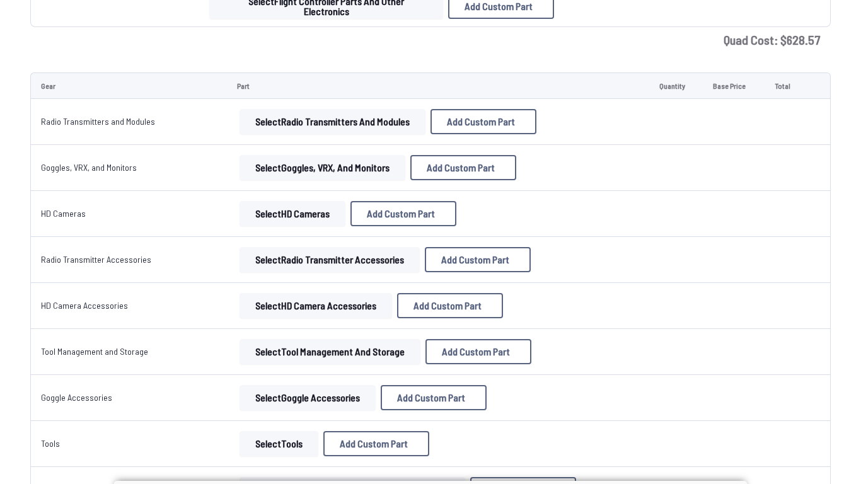
scroll to position [2443, 0]
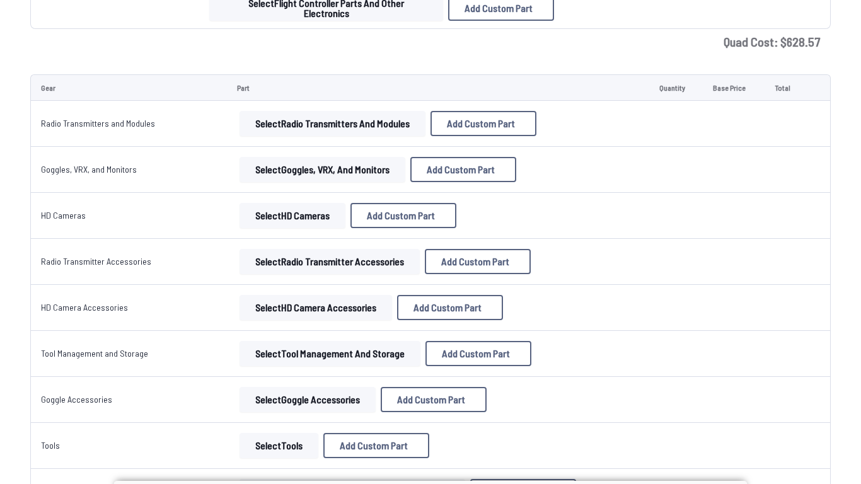
click at [356, 177] on button "Select Goggles, VRX, and Monitors" at bounding box center [323, 169] width 166 height 25
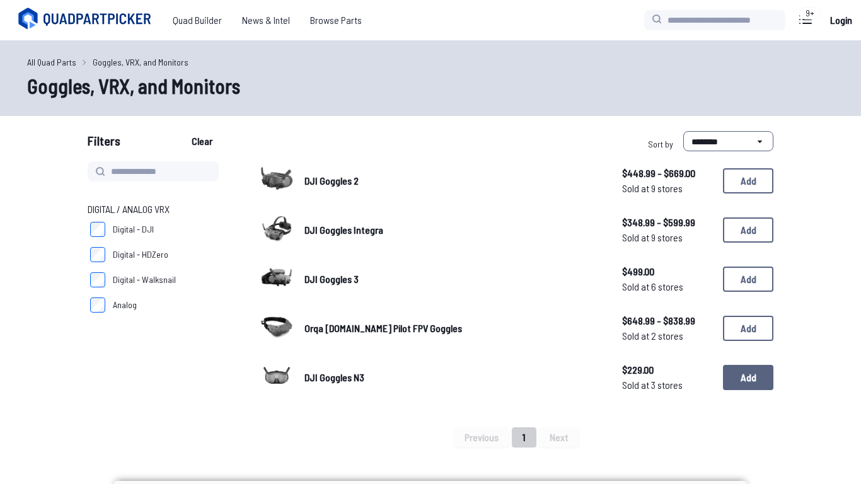
click at [745, 379] on button "Add" at bounding box center [748, 377] width 50 height 25
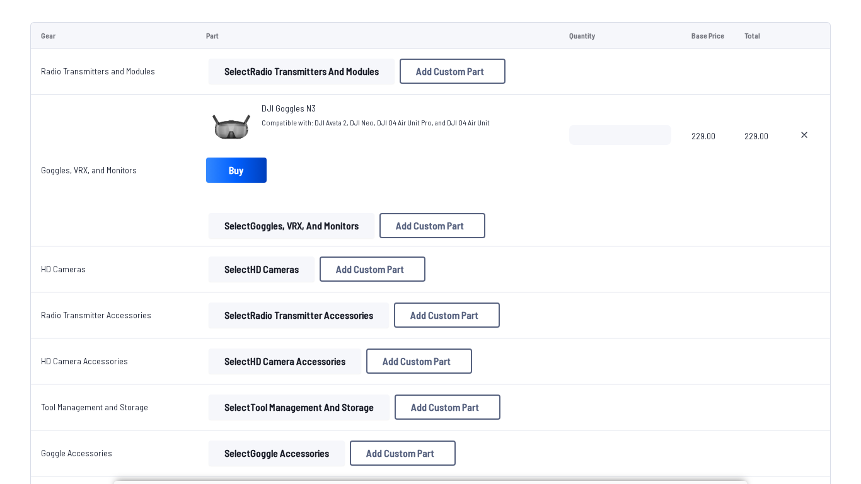
scroll to position [2492, 0]
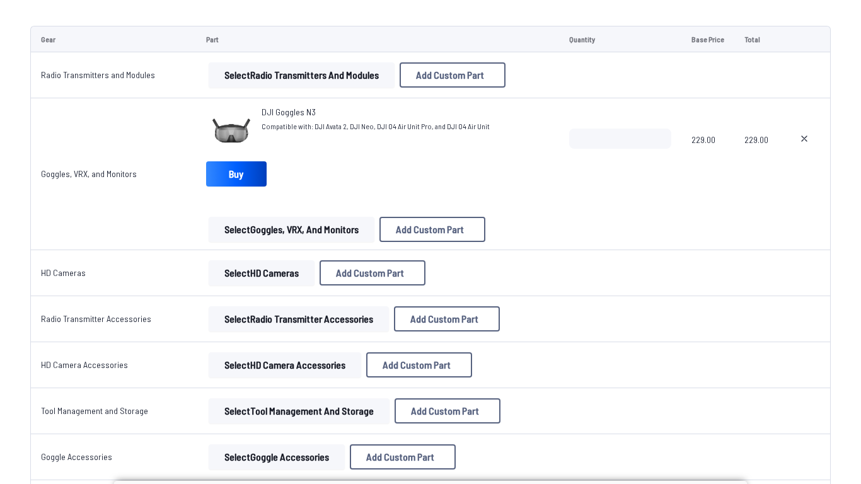
click at [276, 269] on button "Select HD Cameras" at bounding box center [262, 272] width 106 height 25
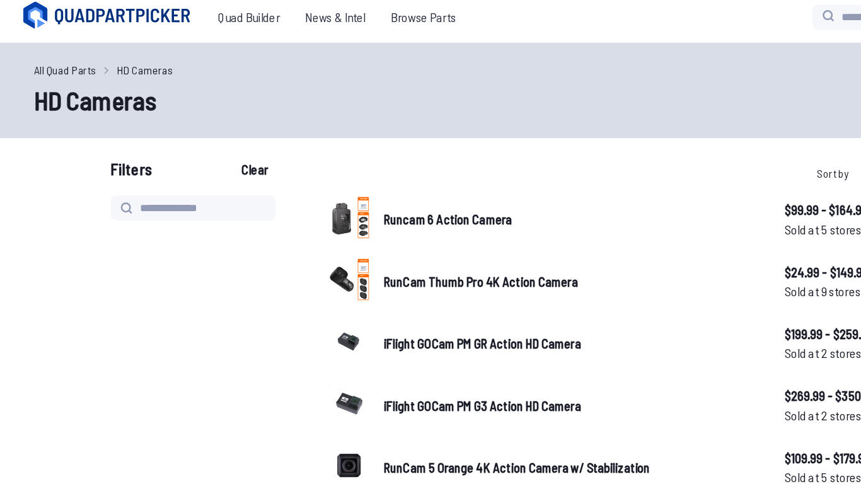
scroll to position [5, 0]
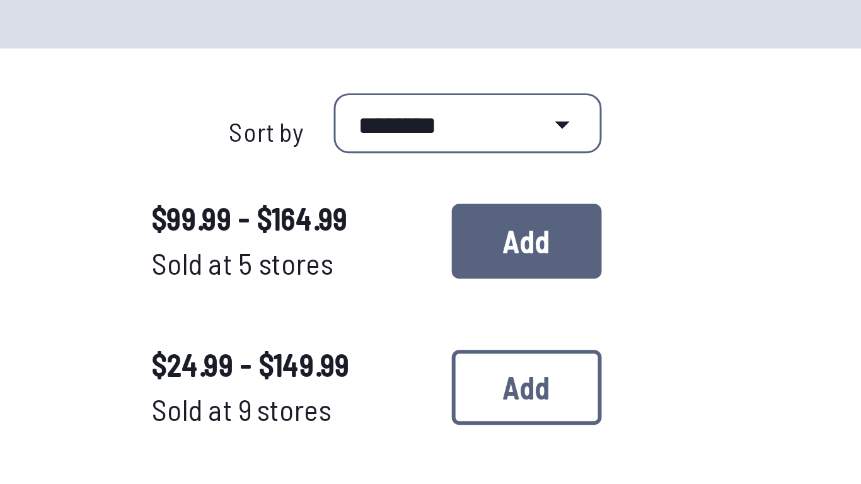
click at [751, 177] on button "Add" at bounding box center [748, 175] width 50 height 25
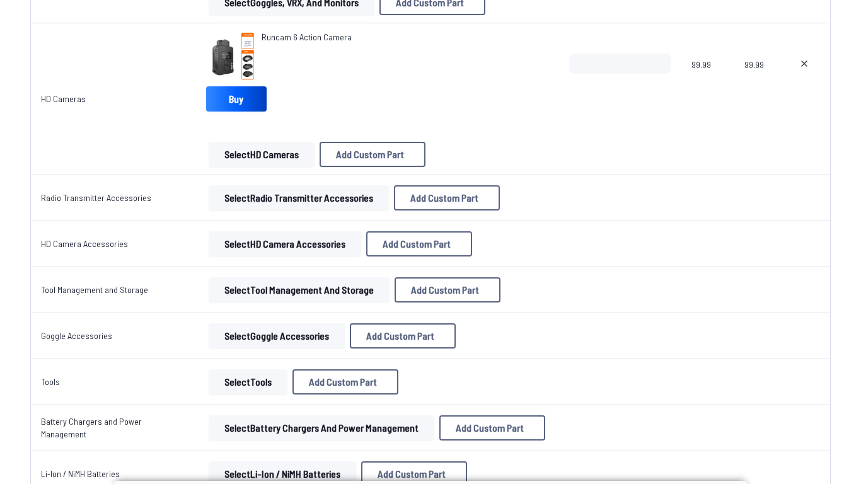
scroll to position [2705, 0]
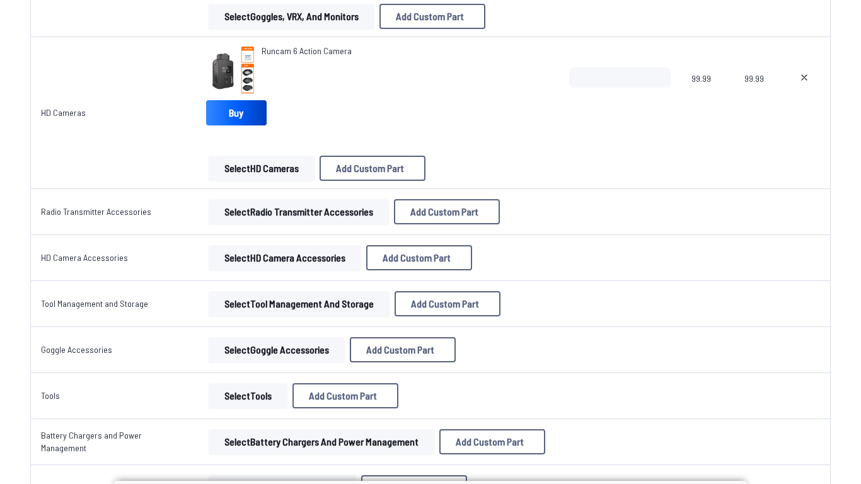
click at [335, 214] on button "Select Radio Transmitter Accessories" at bounding box center [299, 211] width 180 height 25
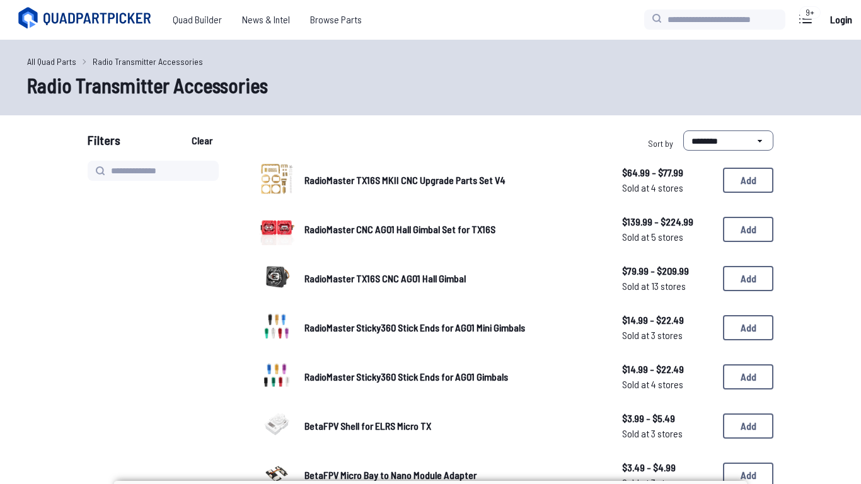
scroll to position [2, 0]
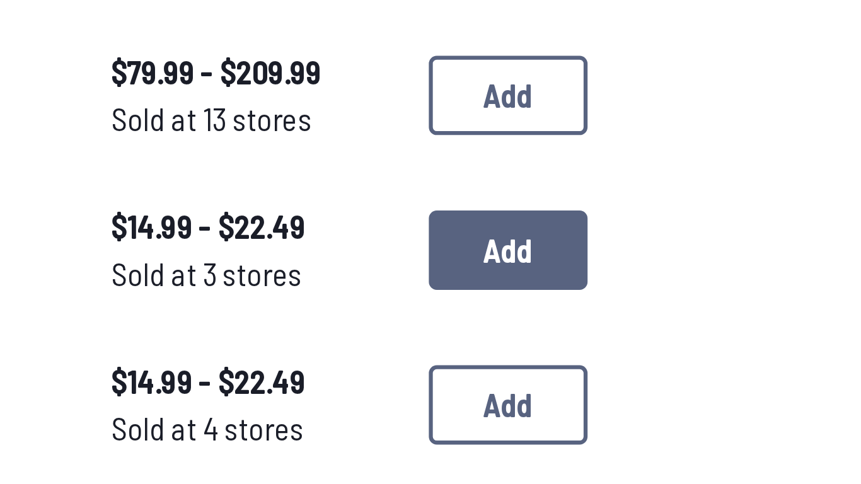
click at [753, 322] on button "Add" at bounding box center [748, 326] width 50 height 25
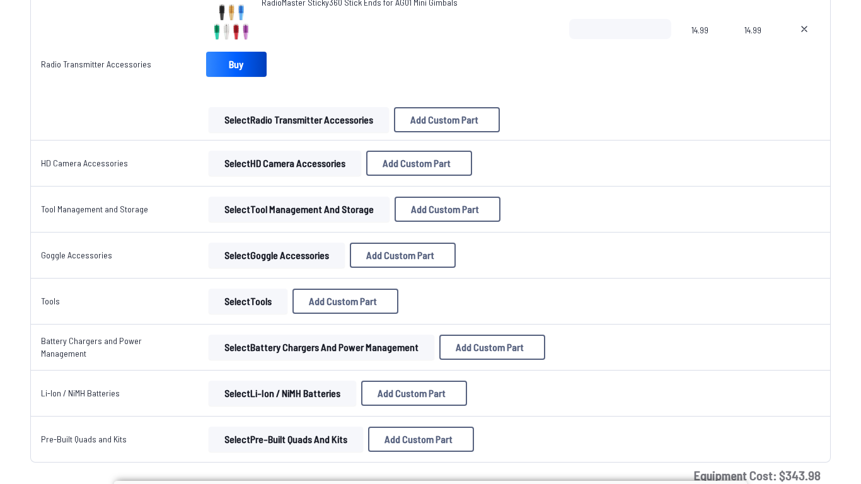
scroll to position [2905, 0]
click at [238, 302] on button "Select Tools" at bounding box center [248, 301] width 79 height 25
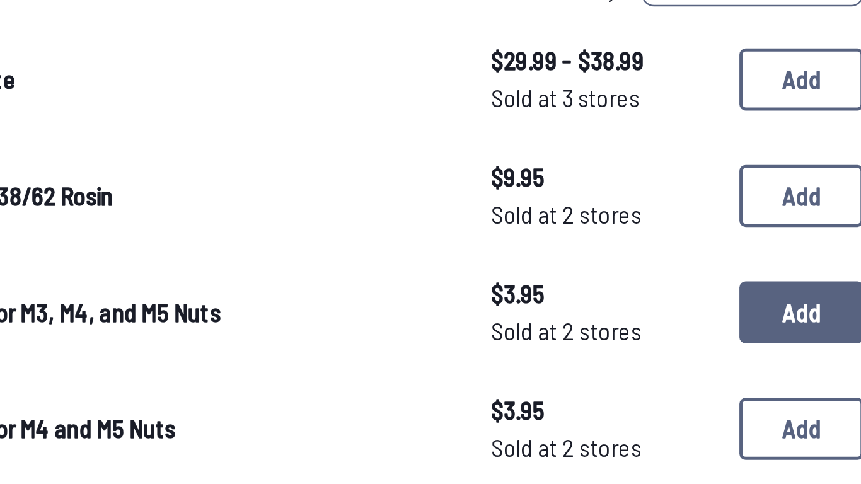
click at [745, 272] on button "Add" at bounding box center [748, 275] width 50 height 25
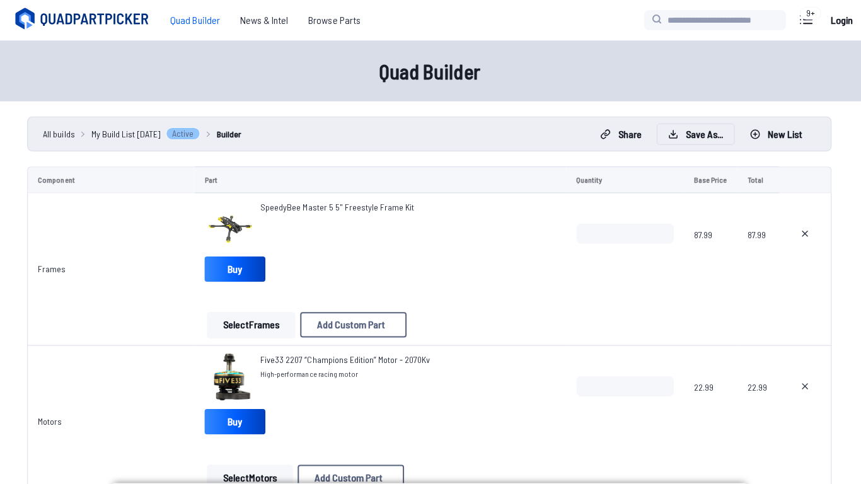
click at [708, 131] on button "Save as..." at bounding box center [696, 134] width 76 height 20
click at [552, 196] on icon at bounding box center [550, 199] width 6 height 6
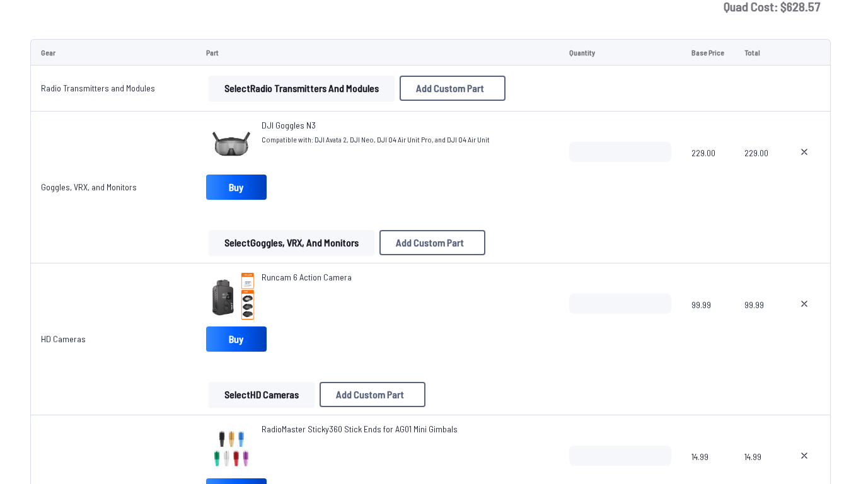
scroll to position [2454, 0]
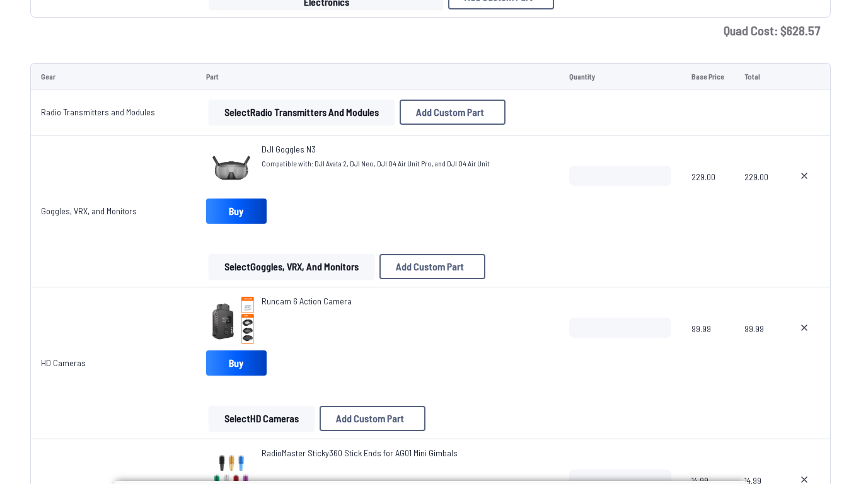
click at [550, 274] on td "DJI Goggles N3 Compatible with: DJI Avata 2, DJI Neo, DJI O4 Air Unit Pro, and …" at bounding box center [377, 212] width 363 height 152
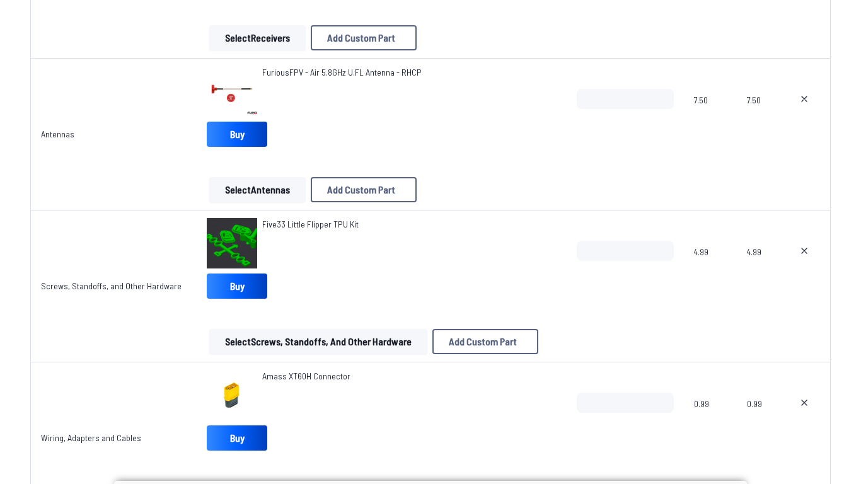
scroll to position [0, 0]
